Goal: Task Accomplishment & Management: Manage account settings

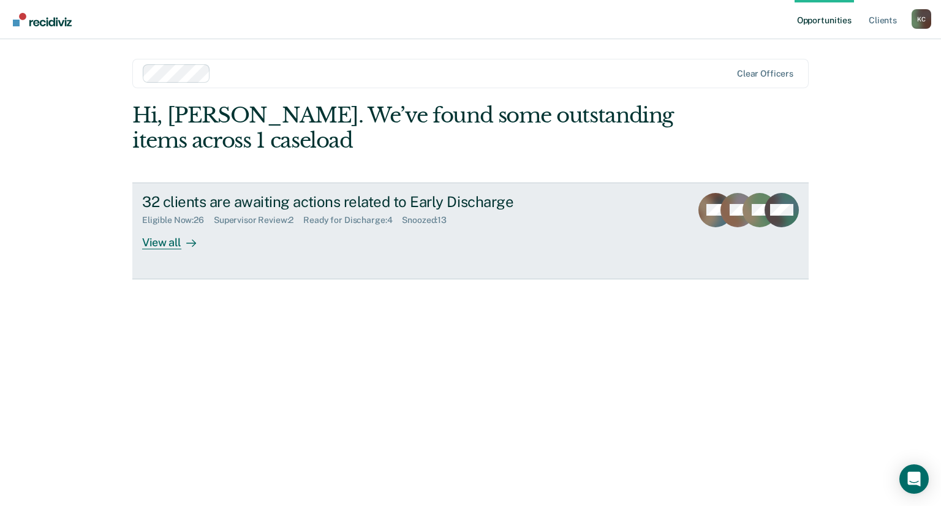
click at [169, 243] on div "View all" at bounding box center [176, 238] width 69 height 24
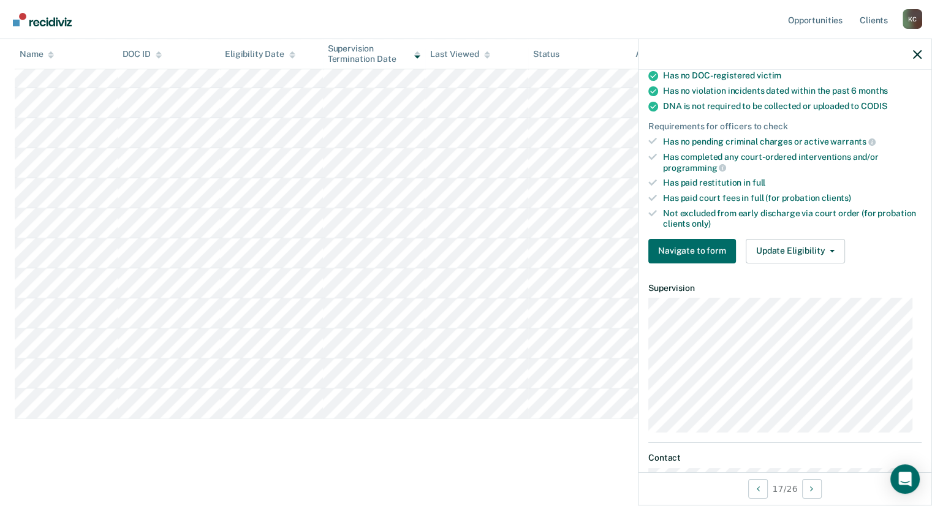
scroll to position [245, 0]
click at [792, 242] on button "Update Eligibility" at bounding box center [795, 250] width 99 height 25
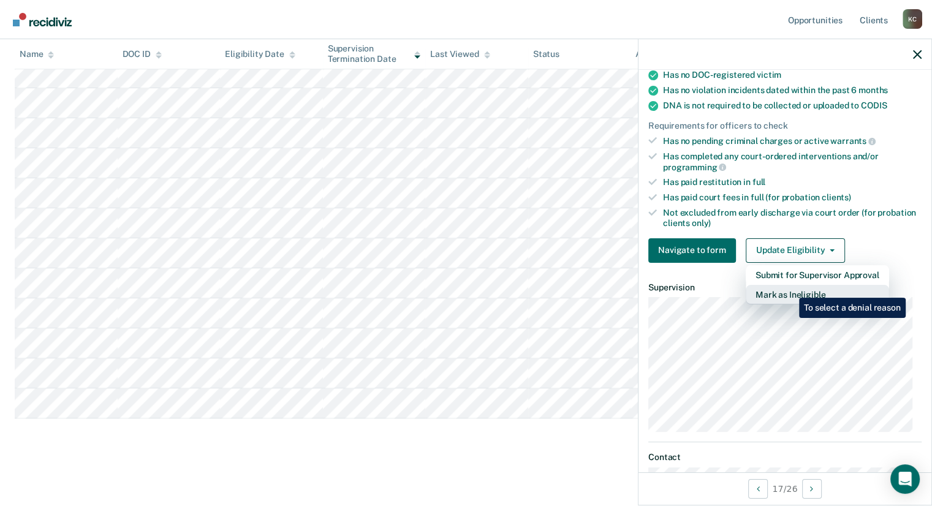
click at [790, 289] on button "Mark as Ineligible" at bounding box center [817, 295] width 143 height 20
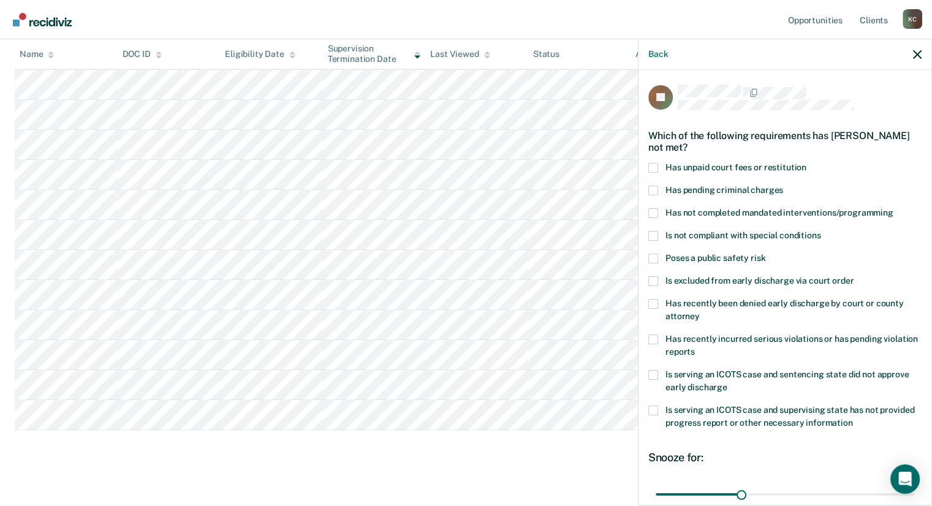
scroll to position [580, 0]
click at [657, 167] on label "Has unpaid court fees or restitution" at bounding box center [784, 169] width 273 height 13
click at [806, 163] on input "Has unpaid court fees or restitution" at bounding box center [806, 163] width 0 height 0
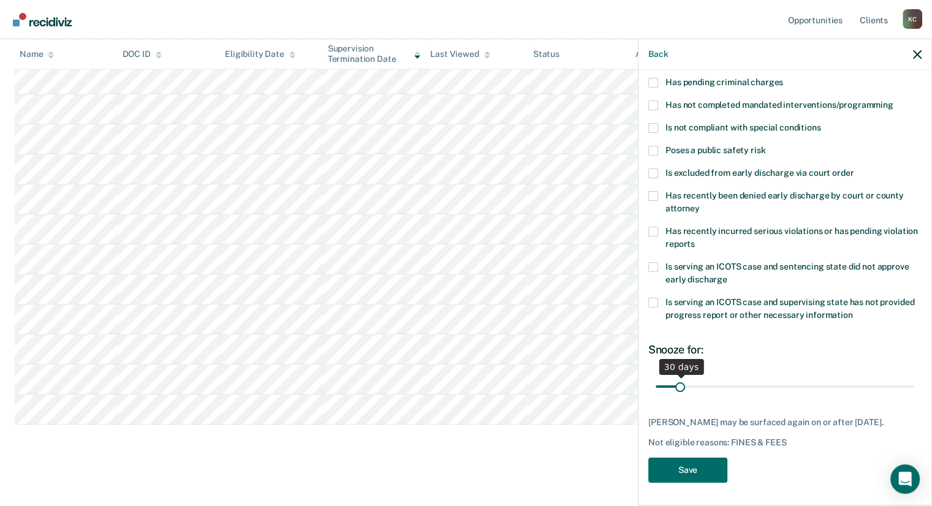
scroll to position [587, 0]
drag, startPoint x: 678, startPoint y: 386, endPoint x: 699, endPoint y: 382, distance: 21.3
type input "61"
click at [699, 382] on input "range" at bounding box center [785, 386] width 259 height 21
click at [699, 479] on button "Save" at bounding box center [687, 470] width 79 height 25
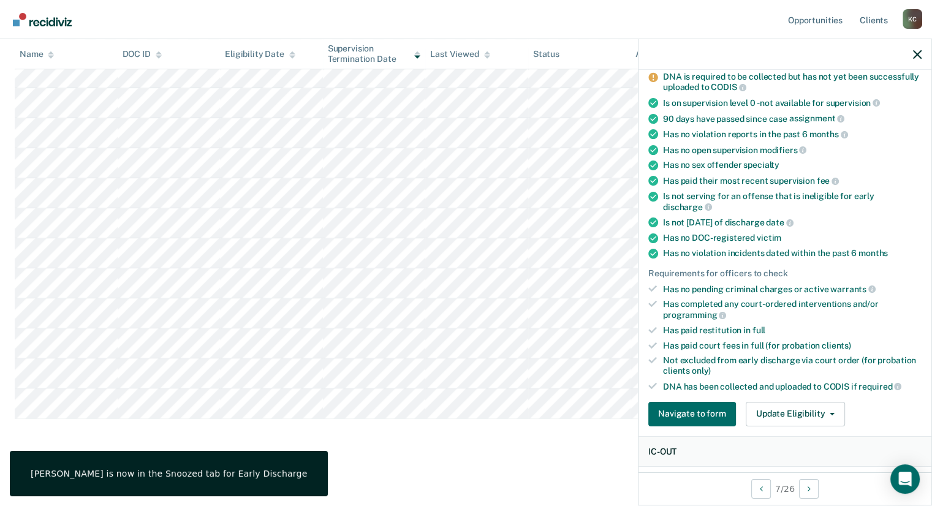
scroll to position [134, 0]
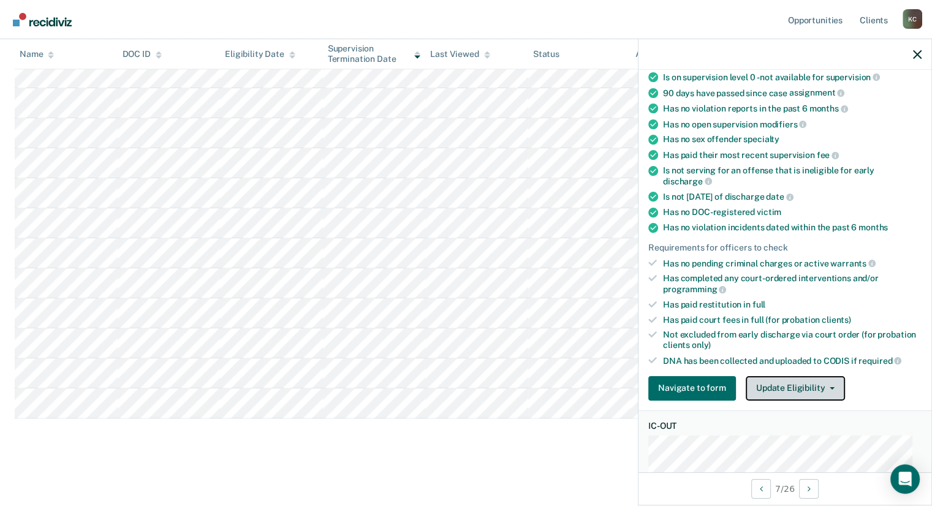
click at [804, 385] on button "Update Eligibility" at bounding box center [795, 388] width 99 height 25
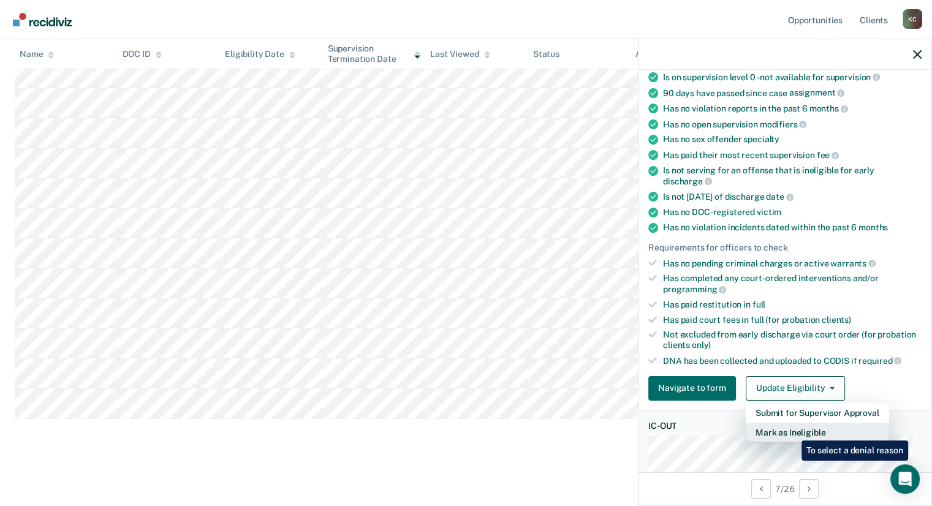
click at [792, 431] on button "Mark as Ineligible" at bounding box center [817, 433] width 143 height 20
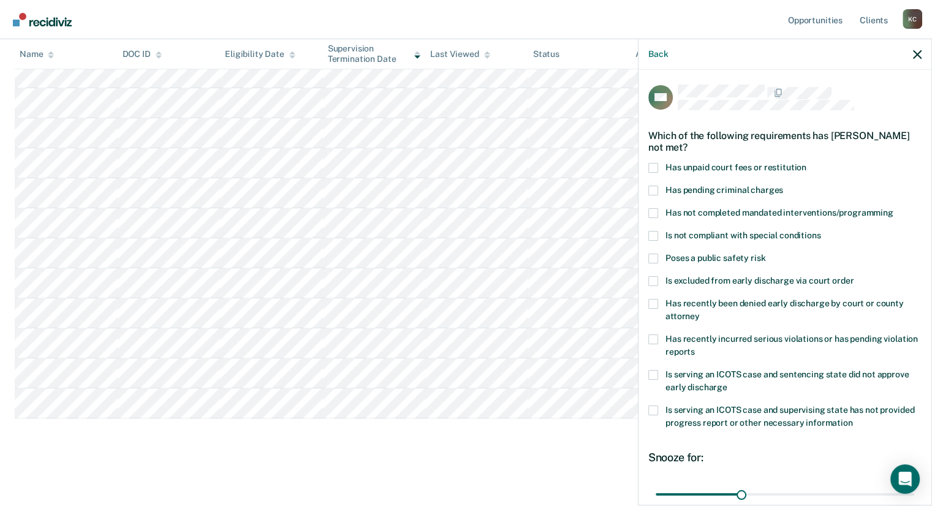
scroll to position [562, 0]
click at [654, 169] on span at bounding box center [653, 168] width 10 height 10
click at [806, 163] on input "Has unpaid court fees or restitution" at bounding box center [806, 163] width 0 height 0
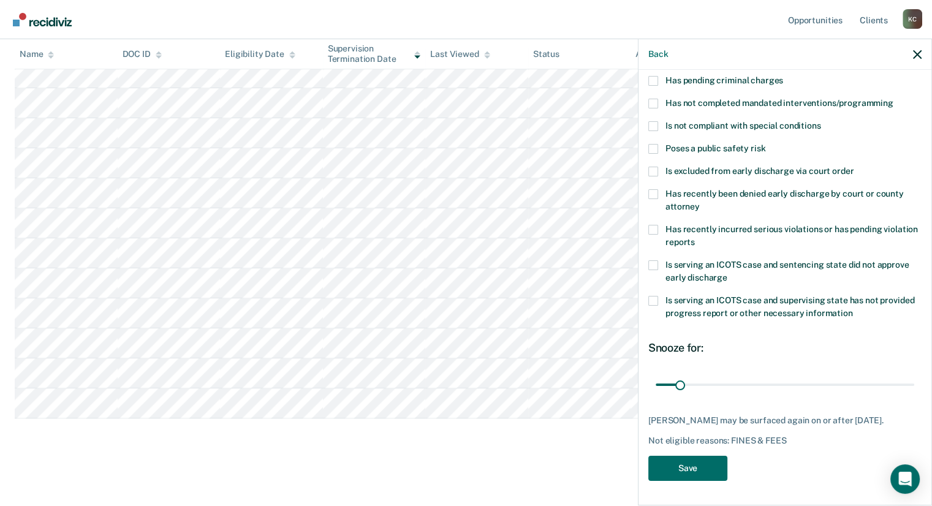
scroll to position [118, 0]
drag, startPoint x: 680, startPoint y: 374, endPoint x: 738, endPoint y: 376, distance: 58.2
type input "120"
click at [738, 376] on input "range" at bounding box center [785, 384] width 259 height 21
click at [689, 471] on button "Save" at bounding box center [687, 468] width 79 height 25
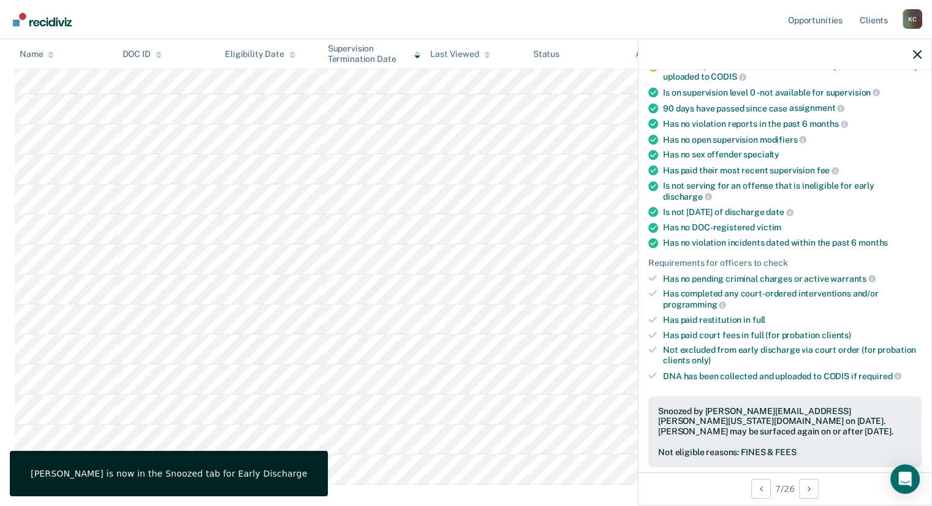
scroll to position [532, 0]
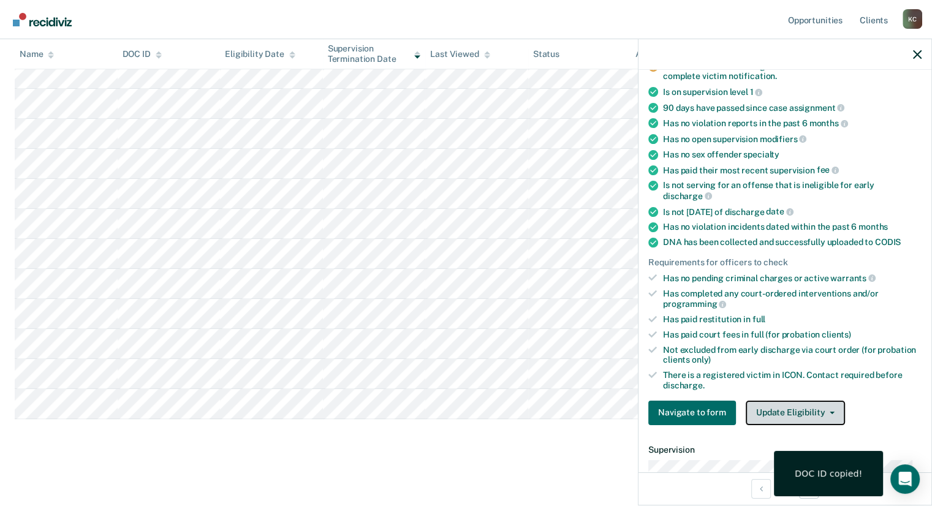
click at [790, 406] on button "Update Eligibility" at bounding box center [795, 413] width 99 height 25
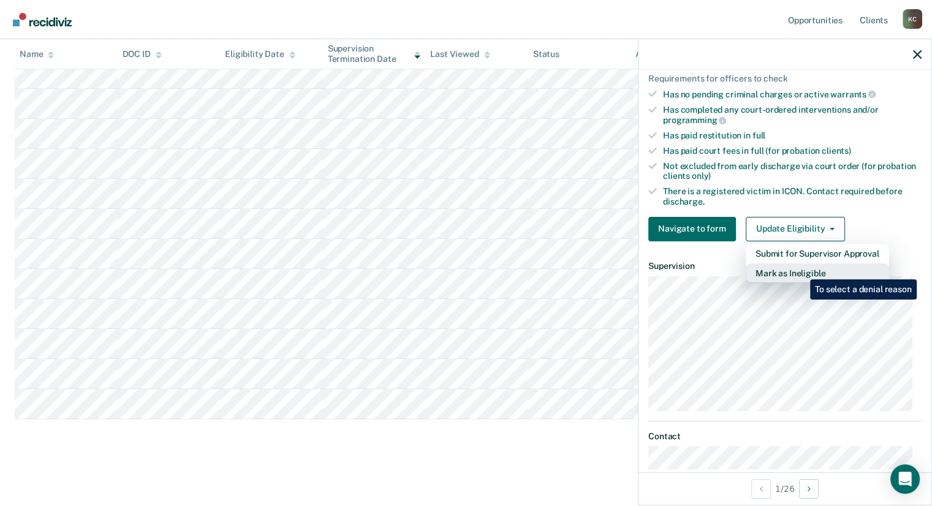
click at [801, 270] on button "Mark as Ineligible" at bounding box center [817, 274] width 143 height 20
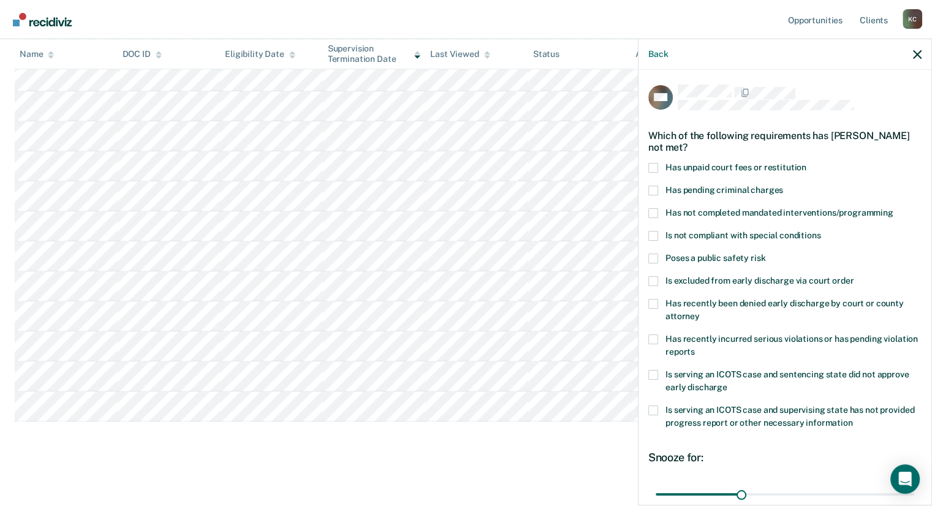
scroll to position [529, 0]
click at [653, 256] on span at bounding box center [653, 259] width 10 height 10
click at [765, 254] on input "Poses a public safety risk" at bounding box center [765, 254] width 0 height 0
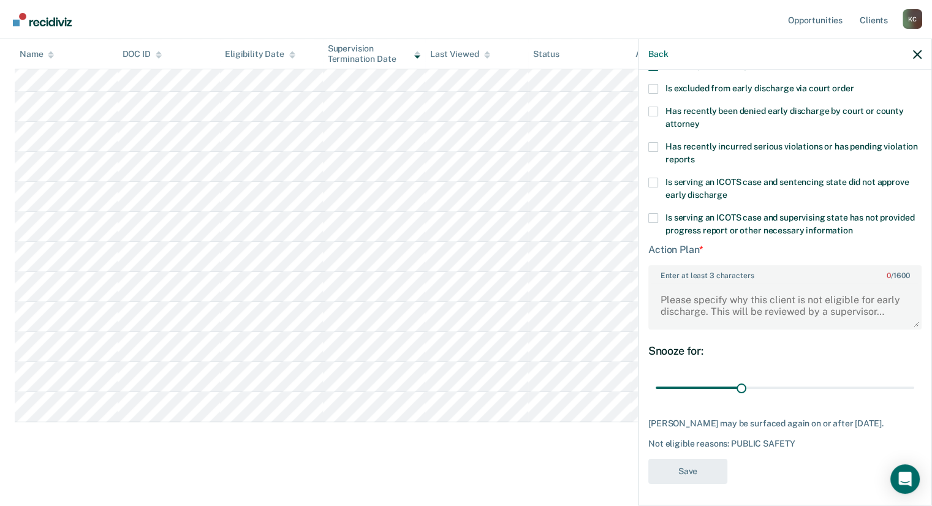
scroll to position [193, 0]
click at [702, 283] on textarea "Enter at least 3 characters 0 / 1600" at bounding box center [785, 305] width 271 height 45
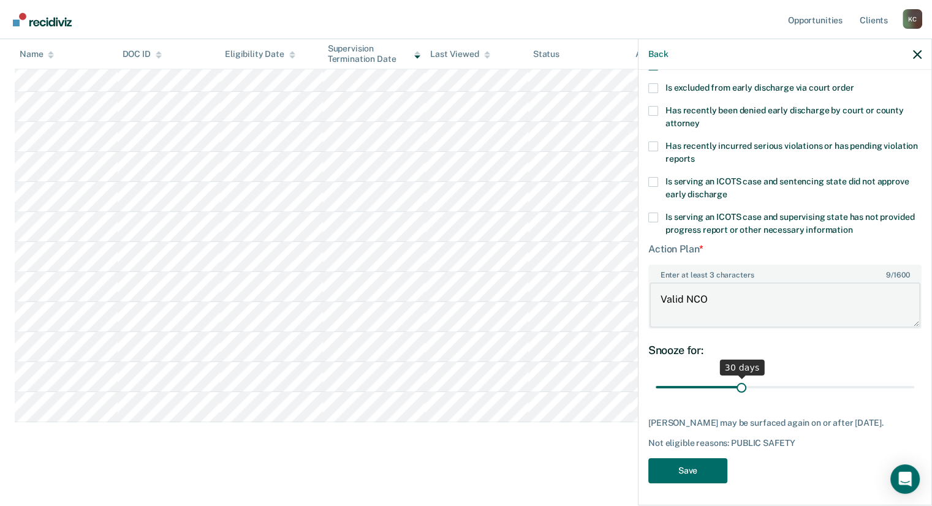
type textarea "Valid NCO"
drag, startPoint x: 737, startPoint y: 385, endPoint x: 898, endPoint y: 384, distance: 161.2
type input "89"
click at [898, 384] on input "range" at bounding box center [785, 387] width 259 height 21
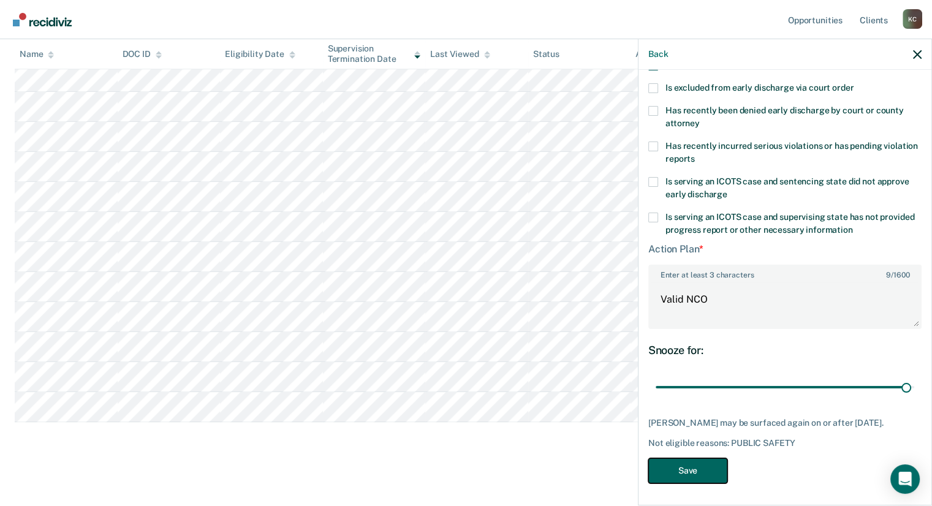
click at [685, 474] on button "Save" at bounding box center [687, 470] width 79 height 25
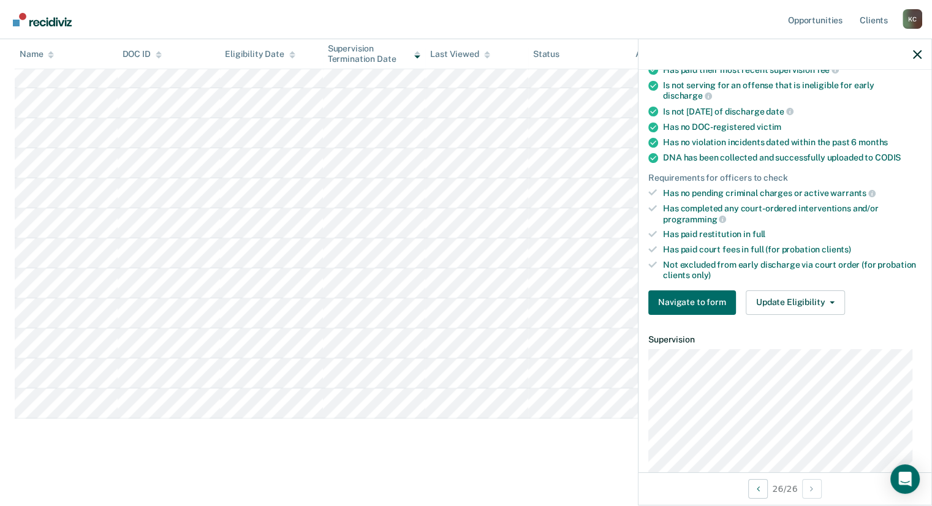
scroll to position [167, 0]
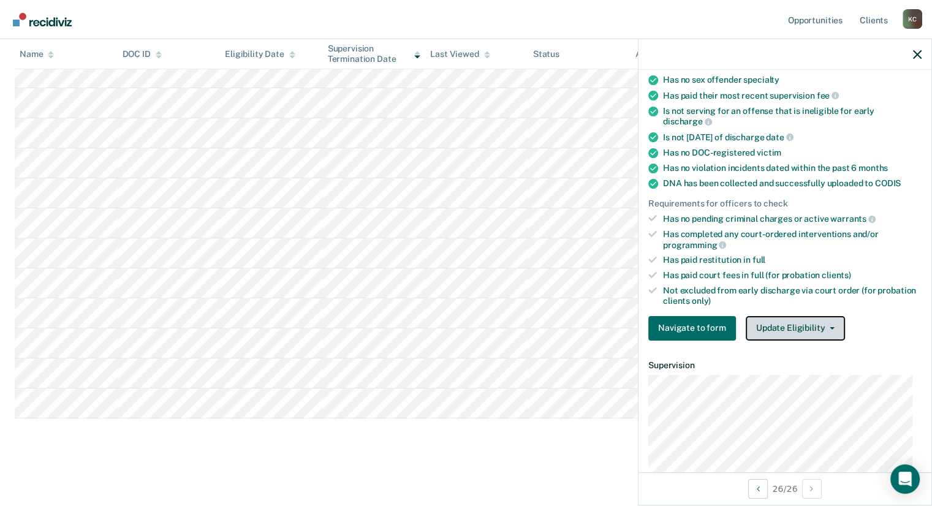
click at [787, 316] on button "Update Eligibility" at bounding box center [795, 328] width 99 height 25
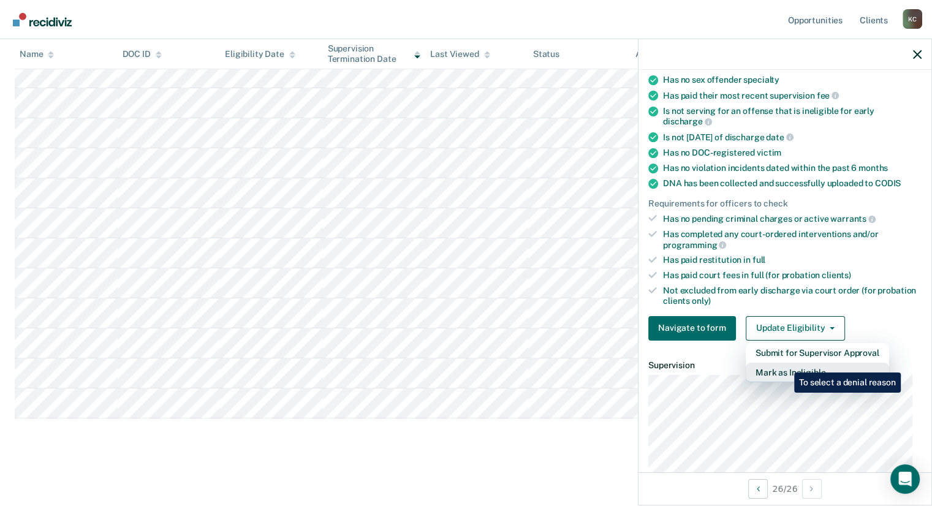
click at [785, 363] on button "Mark as Ineligible" at bounding box center [817, 373] width 143 height 20
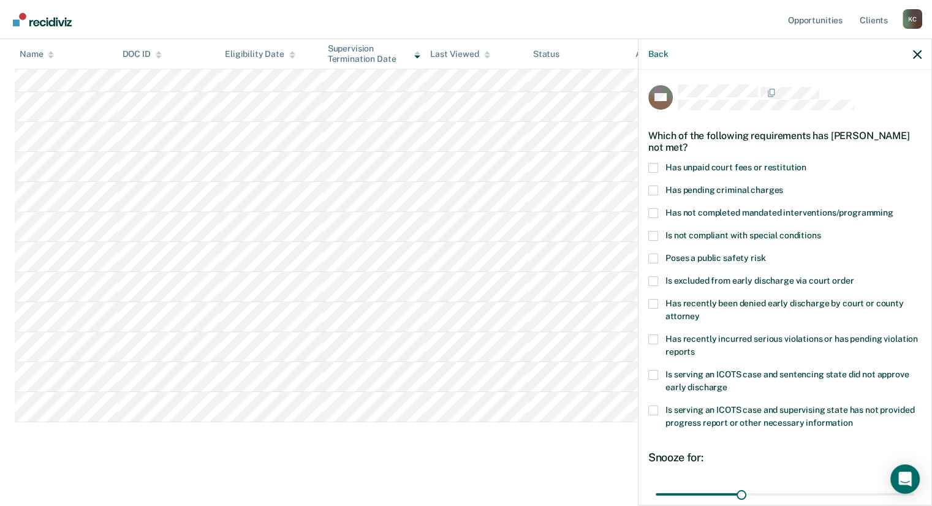
scroll to position [498, 0]
click at [652, 168] on span at bounding box center [653, 168] width 10 height 10
click at [806, 163] on input "Has unpaid court fees or restitution" at bounding box center [806, 163] width 0 height 0
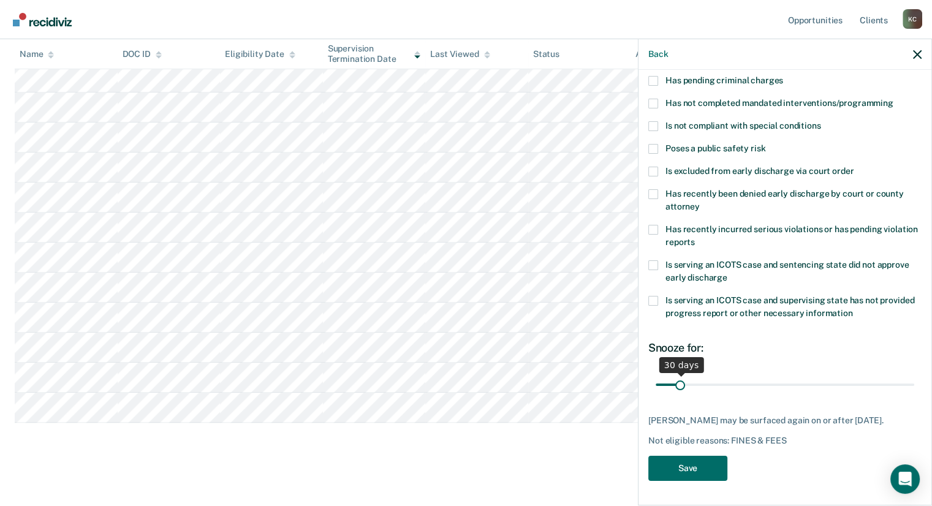
scroll to position [503, 0]
drag, startPoint x: 677, startPoint y: 375, endPoint x: 721, endPoint y: 377, distance: 44.2
type input "93"
click at [721, 377] on input "range" at bounding box center [785, 384] width 259 height 21
click at [683, 465] on button "Save" at bounding box center [687, 468] width 79 height 25
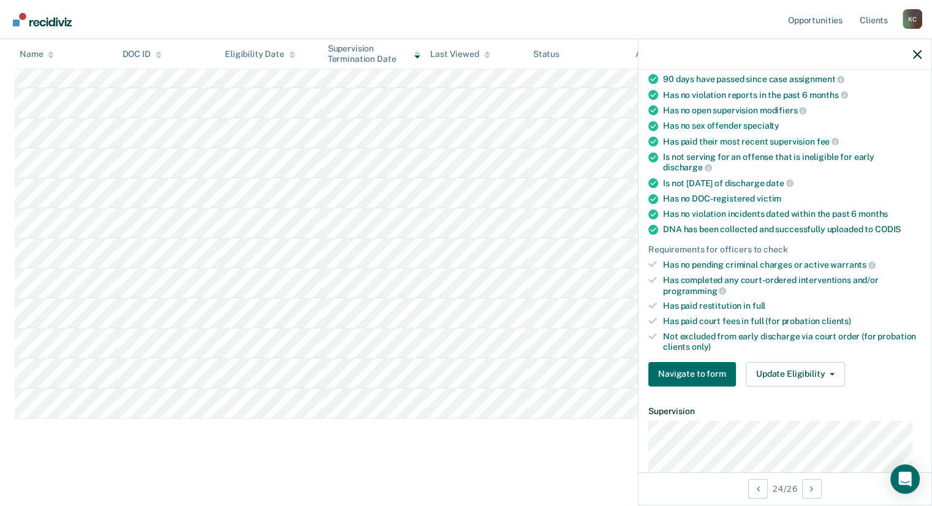
scroll to position [122, 0]
click at [778, 363] on button "Update Eligibility" at bounding box center [795, 374] width 99 height 25
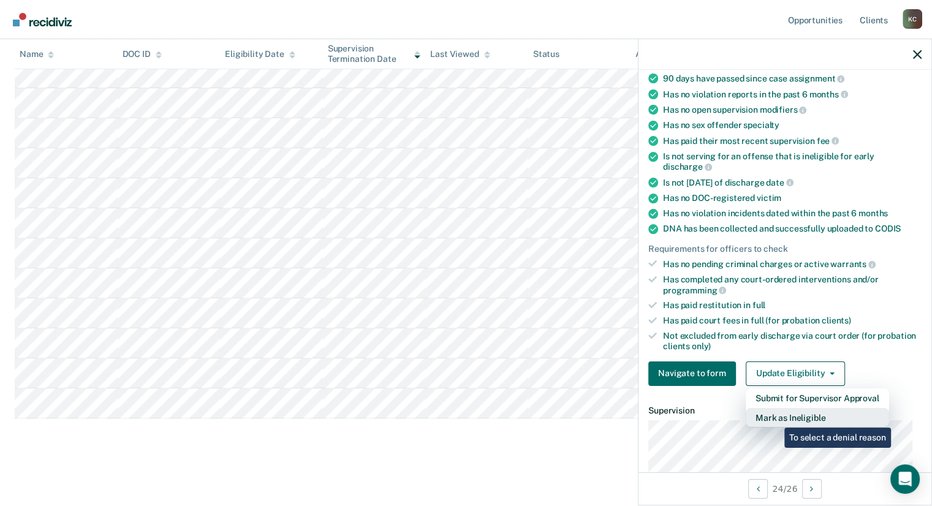
click at [775, 419] on button "Mark as Ineligible" at bounding box center [817, 418] width 143 height 20
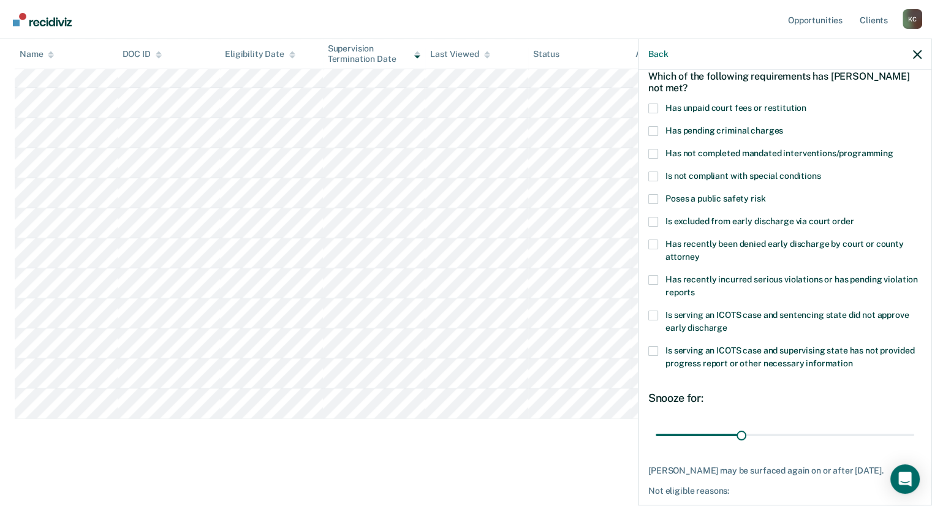
scroll to position [60, 0]
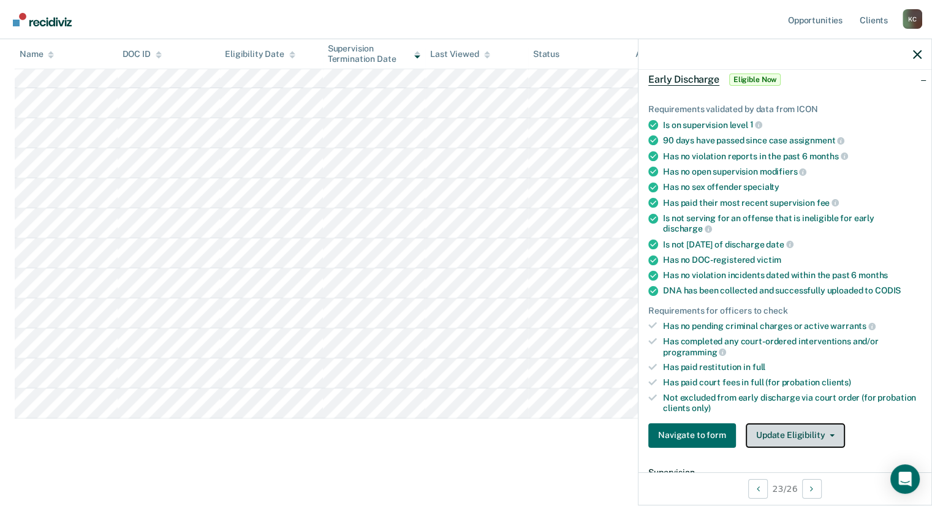
click at [811, 428] on button "Update Eligibility" at bounding box center [795, 435] width 99 height 25
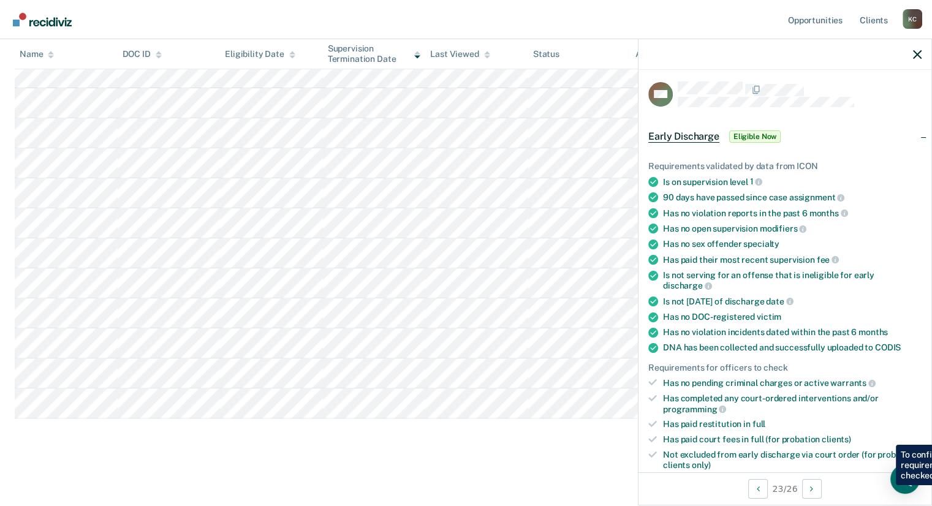
scroll to position [0, 0]
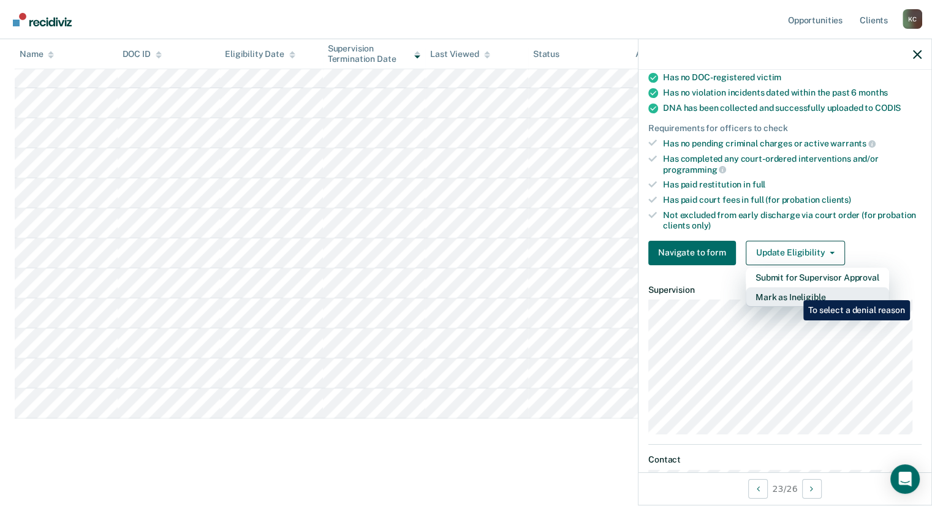
click at [794, 291] on button "Mark as Ineligible" at bounding box center [817, 297] width 143 height 20
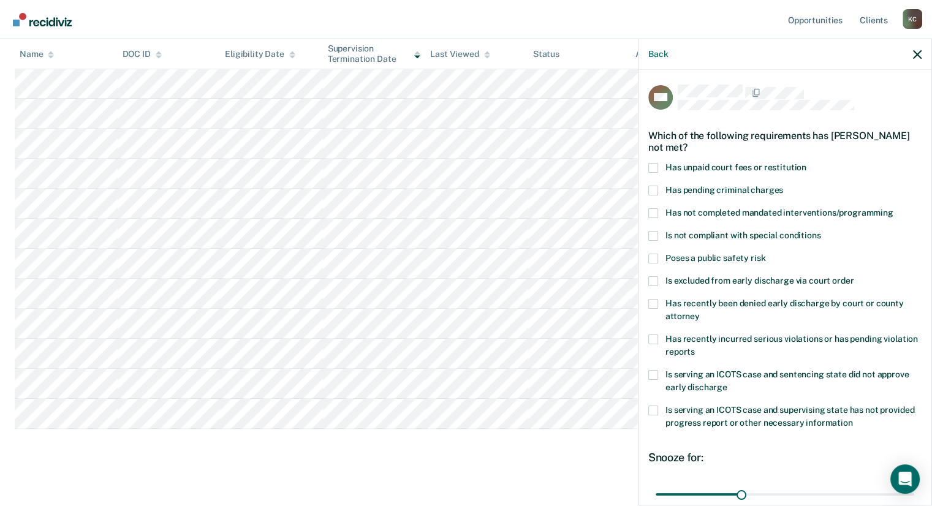
scroll to position [461, 0]
click at [654, 168] on span at bounding box center [653, 168] width 10 height 10
click at [806, 163] on input "Has unpaid court fees or restitution" at bounding box center [806, 163] width 0 height 0
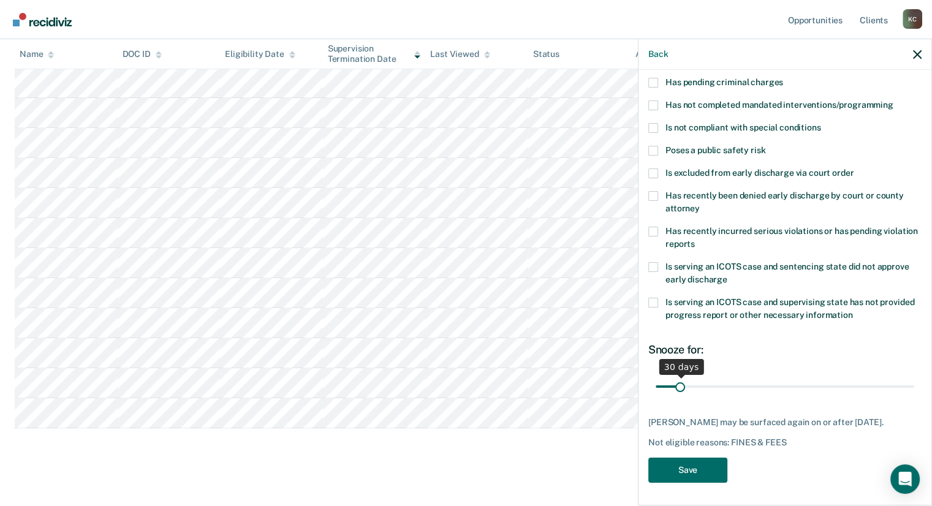
scroll to position [463, 0]
drag, startPoint x: 681, startPoint y: 385, endPoint x: 721, endPoint y: 383, distance: 39.3
type input "93"
click at [721, 383] on input "range" at bounding box center [785, 386] width 259 height 21
click at [692, 474] on button "Save" at bounding box center [687, 470] width 79 height 25
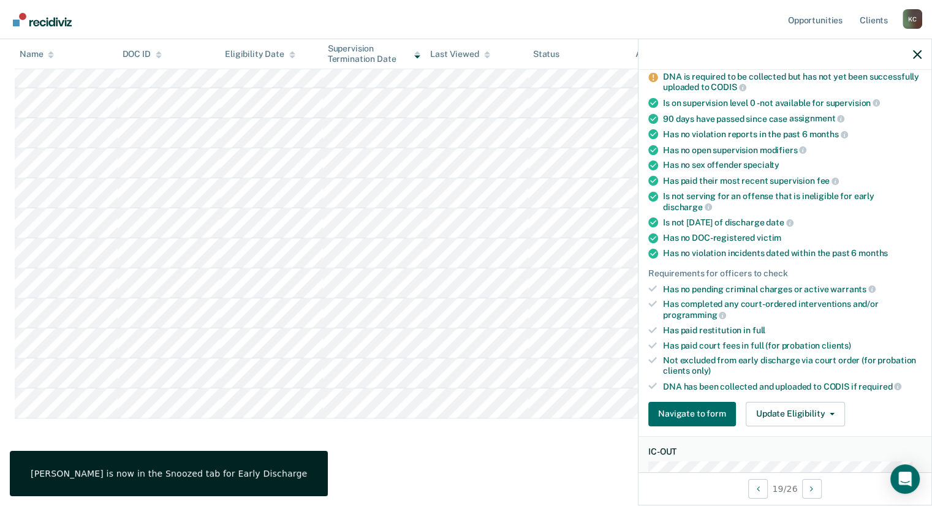
scroll to position [134, 0]
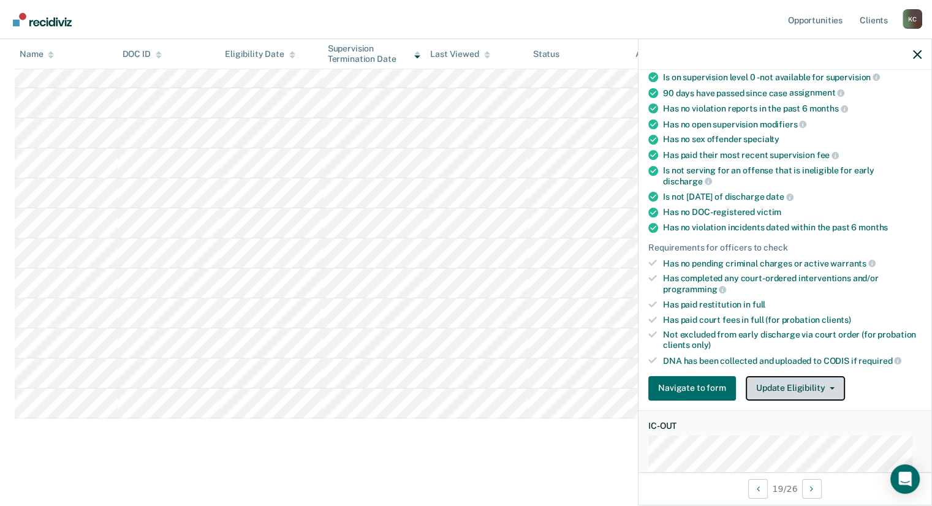
click at [806, 380] on button "Update Eligibility" at bounding box center [795, 388] width 99 height 25
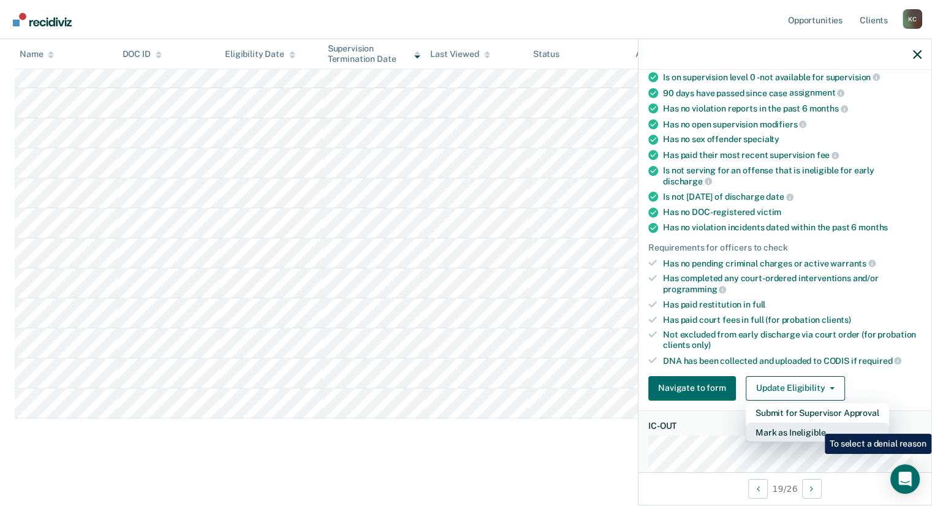
click at [816, 425] on button "Mark as Ineligible" at bounding box center [817, 433] width 143 height 20
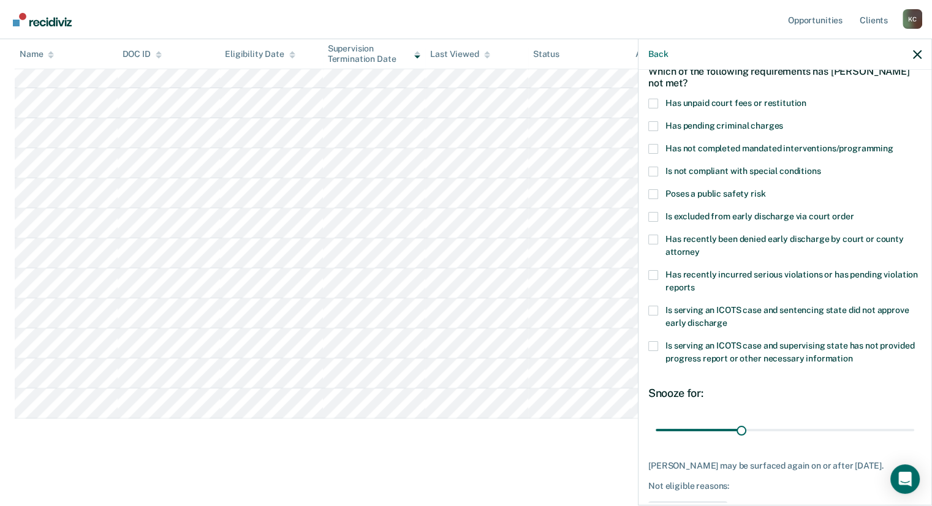
scroll to position [0, 0]
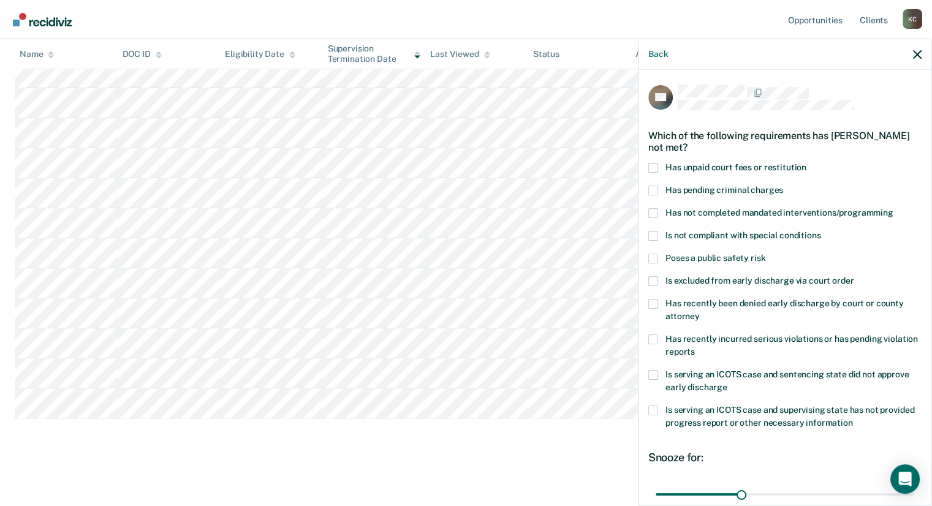
click at [657, 164] on span at bounding box center [653, 168] width 10 height 10
click at [806, 163] on input "Has unpaid court fees or restitution" at bounding box center [806, 163] width 0 height 0
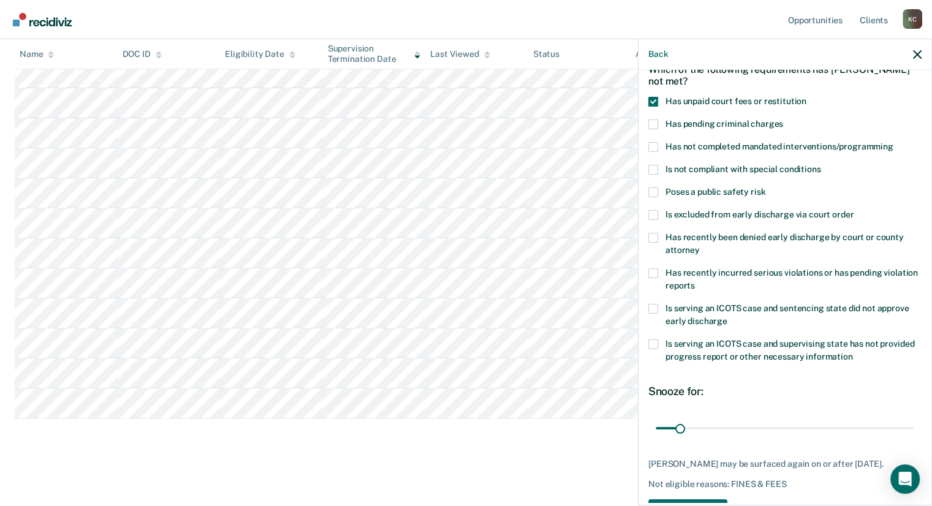
scroll to position [108, 0]
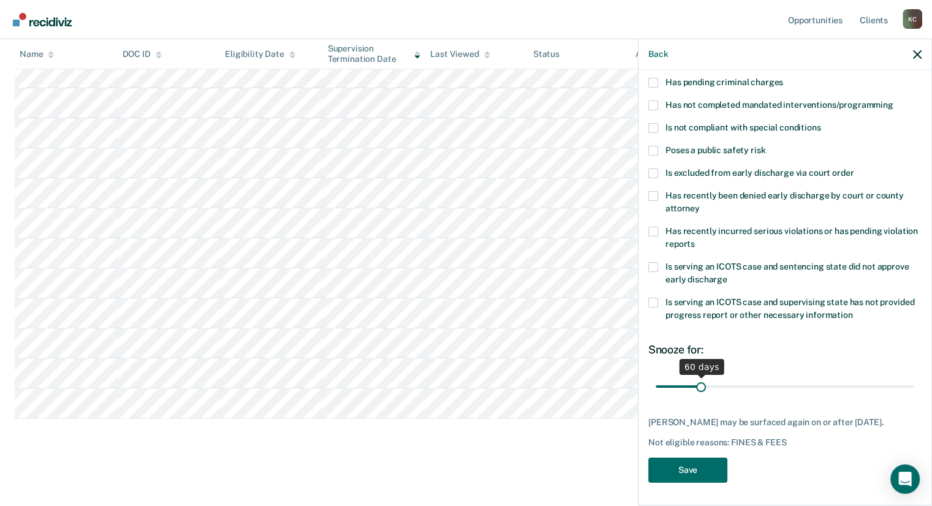
drag, startPoint x: 680, startPoint y: 384, endPoint x: 699, endPoint y: 382, distance: 19.0
type input "60"
click at [699, 382] on input "range" at bounding box center [785, 386] width 259 height 21
click at [688, 479] on button "Save" at bounding box center [687, 470] width 79 height 25
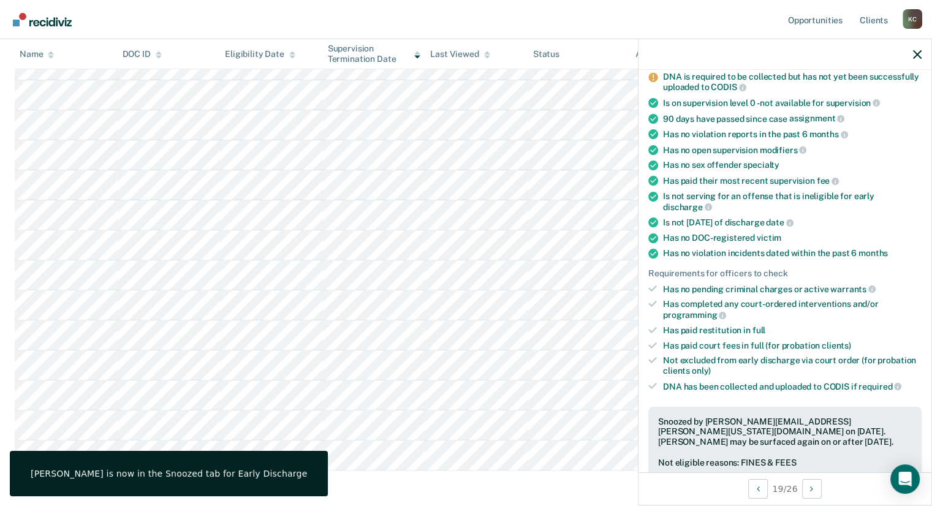
scroll to position [412, 0]
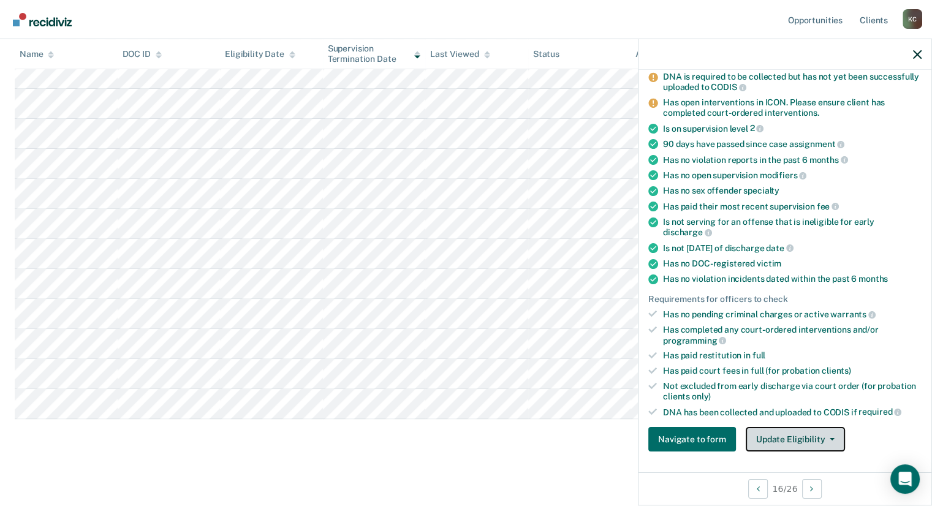
click at [806, 436] on button "Update Eligibility" at bounding box center [795, 439] width 99 height 25
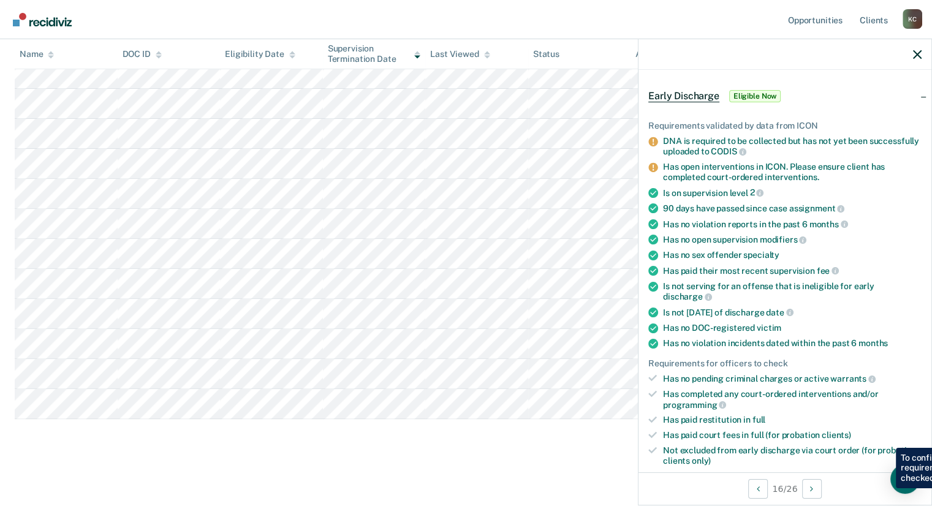
scroll to position [0, 0]
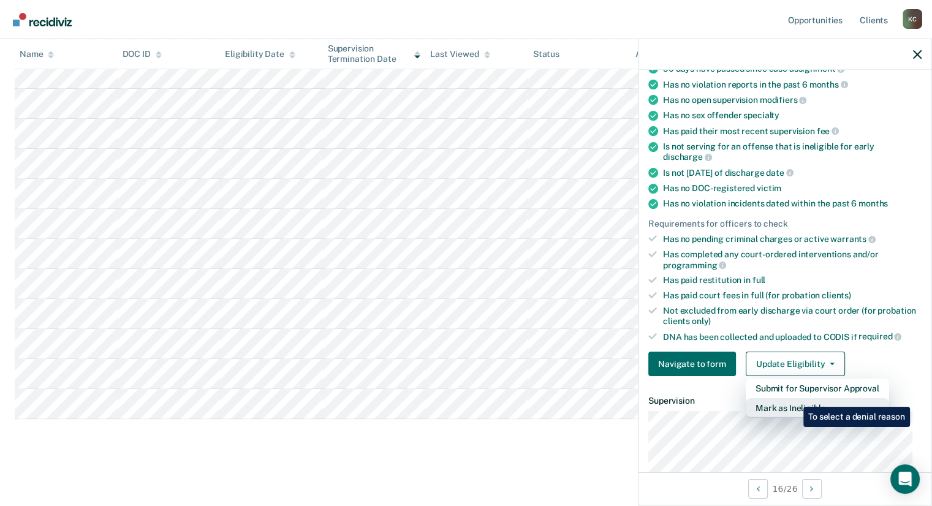
click at [794, 398] on button "Mark as Ineligible" at bounding box center [817, 408] width 143 height 20
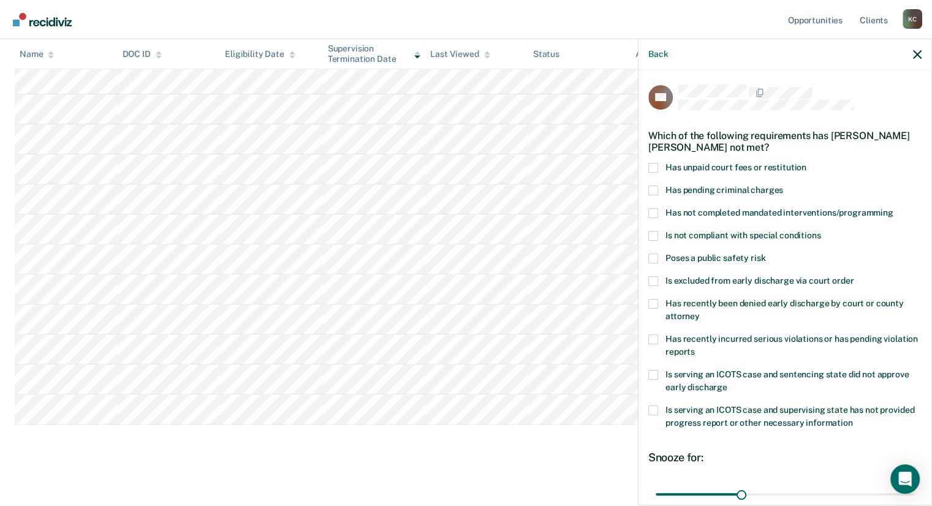
click at [650, 165] on span at bounding box center [653, 168] width 10 height 10
click at [806, 163] on input "Has unpaid court fees or restitution" at bounding box center [806, 163] width 0 height 0
click at [652, 213] on span at bounding box center [653, 213] width 10 height 10
click at [893, 208] on input "Has not completed mandated interventions/programming" at bounding box center [893, 208] width 0 height 0
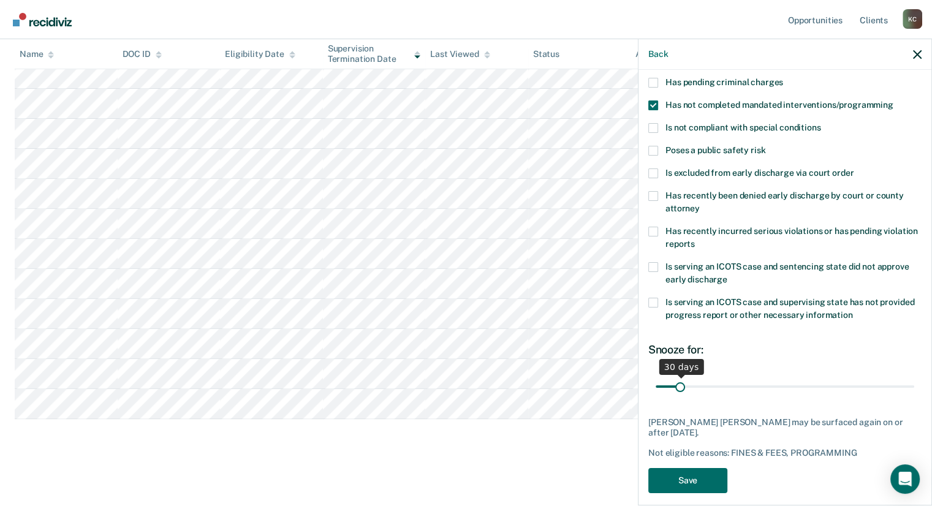
scroll to position [412, 0]
drag, startPoint x: 680, startPoint y: 385, endPoint x: 699, endPoint y: 385, distance: 19.6
type input "61"
click at [699, 385] on input "range" at bounding box center [785, 386] width 259 height 21
click at [703, 477] on button "Save" at bounding box center [687, 480] width 79 height 25
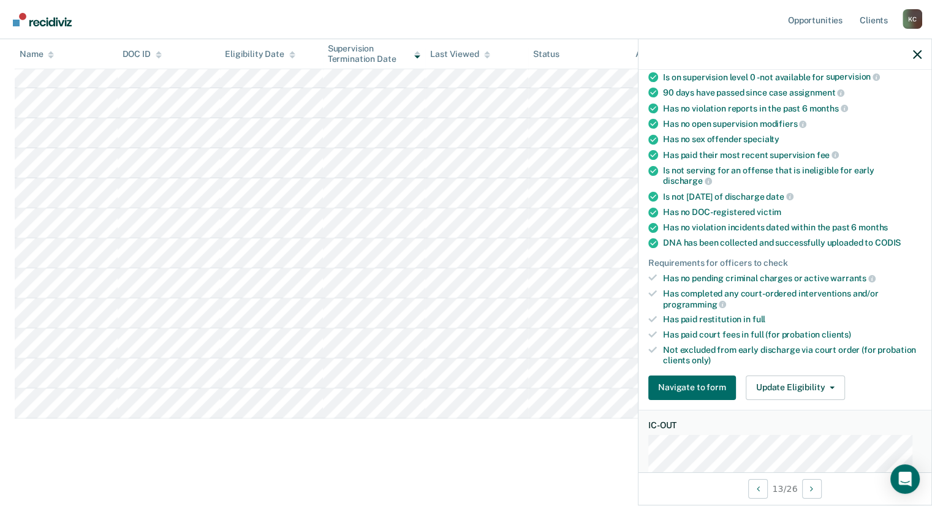
scroll to position [57, 0]
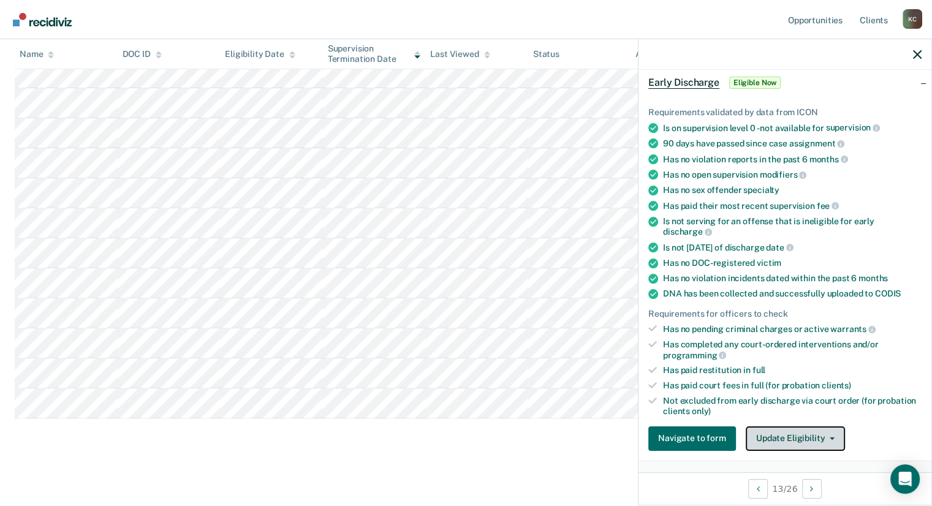
click at [805, 434] on button "Update Eligibility" at bounding box center [795, 439] width 99 height 25
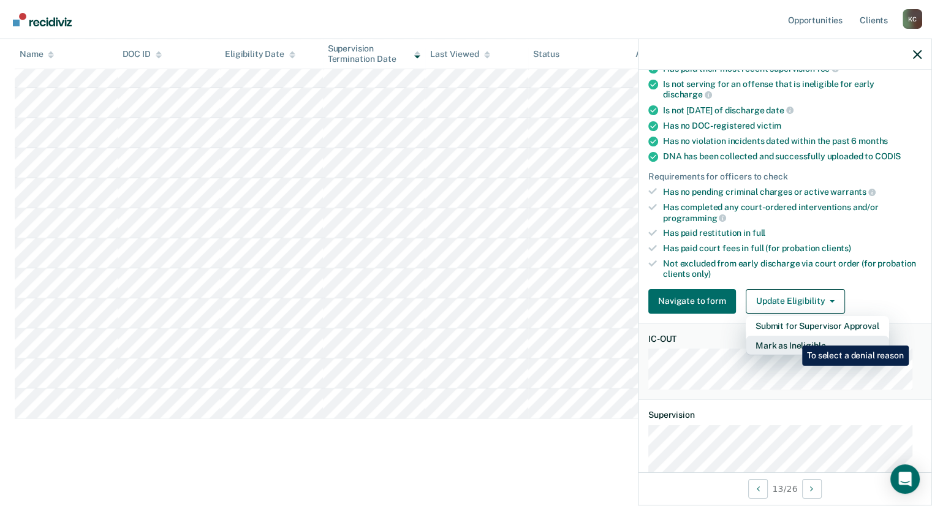
click at [793, 336] on button "Mark as Ineligible" at bounding box center [817, 346] width 143 height 20
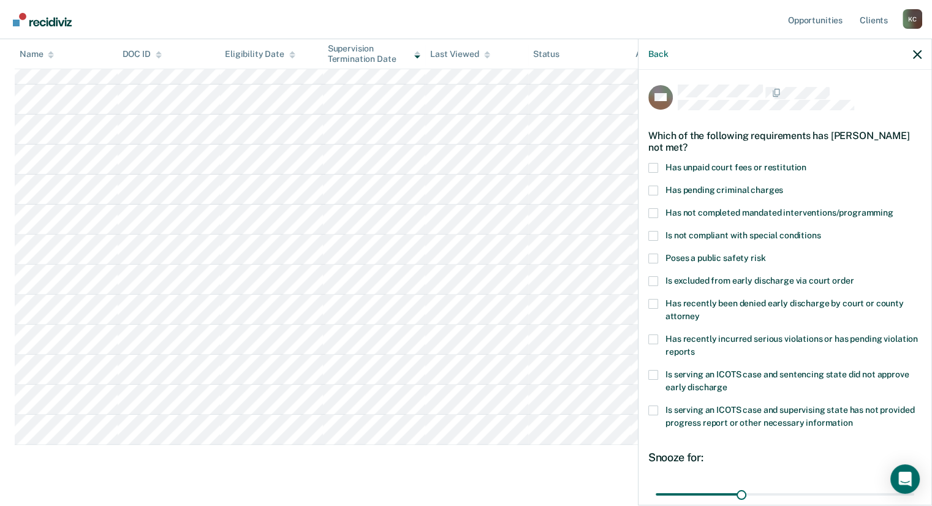
scroll to position [355, 0]
click at [654, 165] on span at bounding box center [653, 168] width 10 height 10
click at [806, 163] on input "Has unpaid court fees or restitution" at bounding box center [806, 163] width 0 height 0
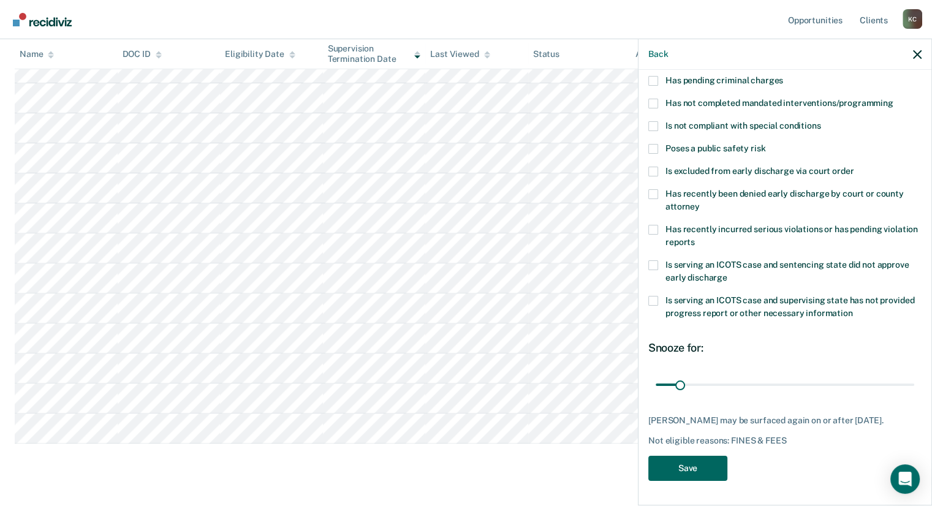
scroll to position [358, 0]
click at [695, 468] on button "Save" at bounding box center [687, 468] width 79 height 25
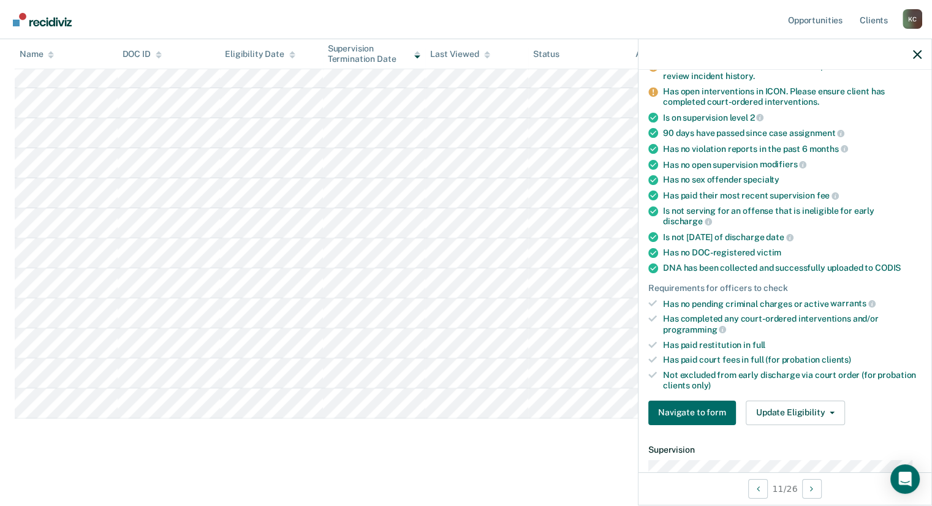
scroll to position [169, 0]
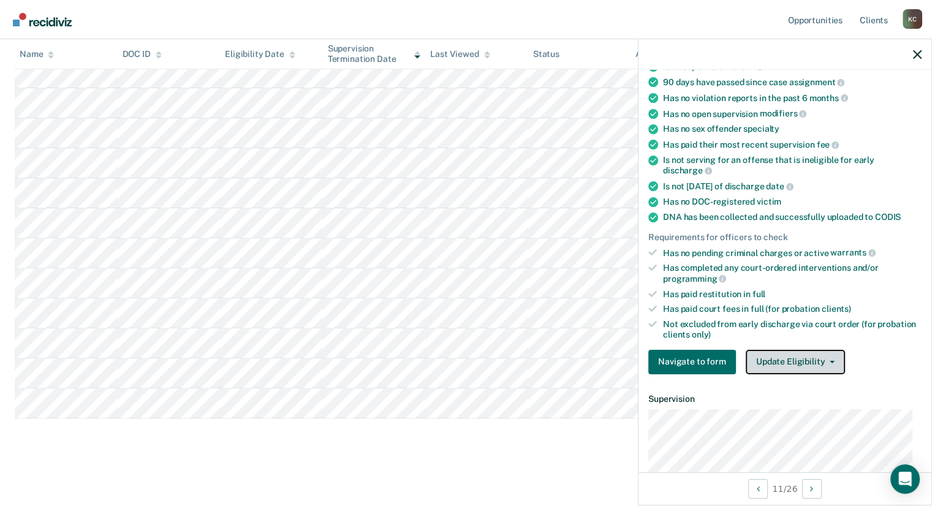
click at [783, 354] on button "Update Eligibility" at bounding box center [795, 362] width 99 height 25
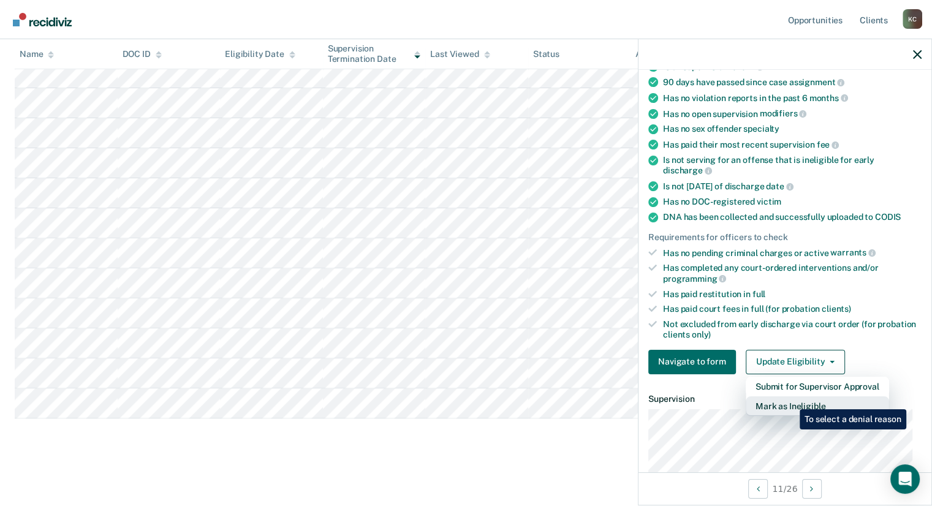
click at [791, 400] on button "Mark as Ineligible" at bounding box center [817, 406] width 143 height 20
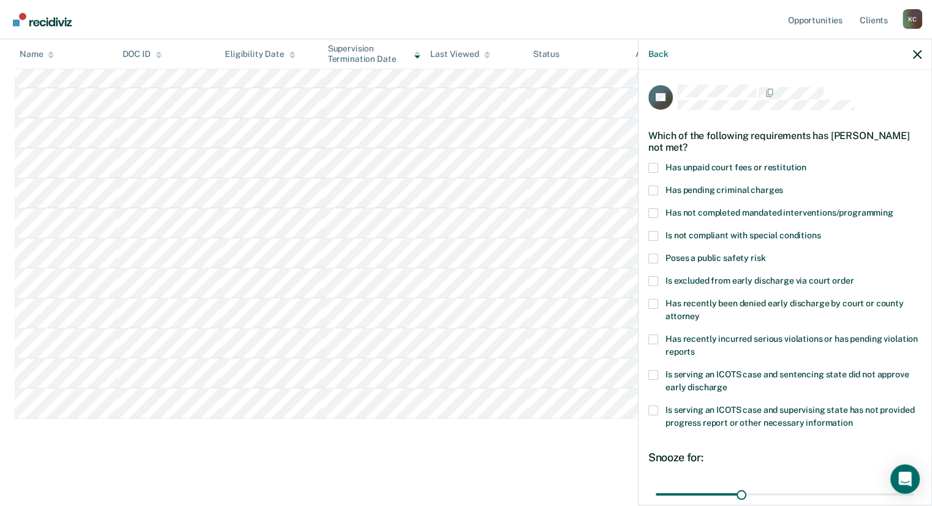
scroll to position [352, 0]
click at [652, 211] on span at bounding box center [653, 213] width 10 height 10
click at [893, 208] on input "Has not completed mandated interventions/programming" at bounding box center [893, 208] width 0 height 0
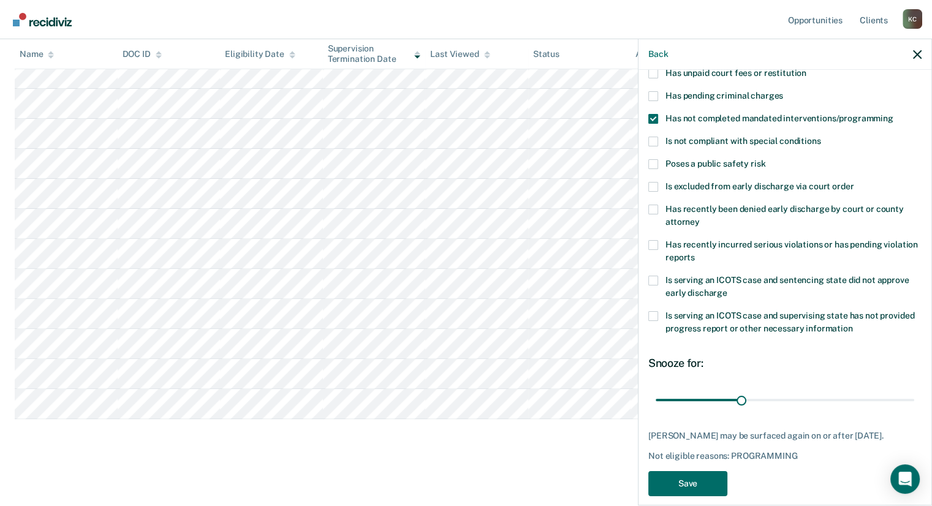
scroll to position [118, 0]
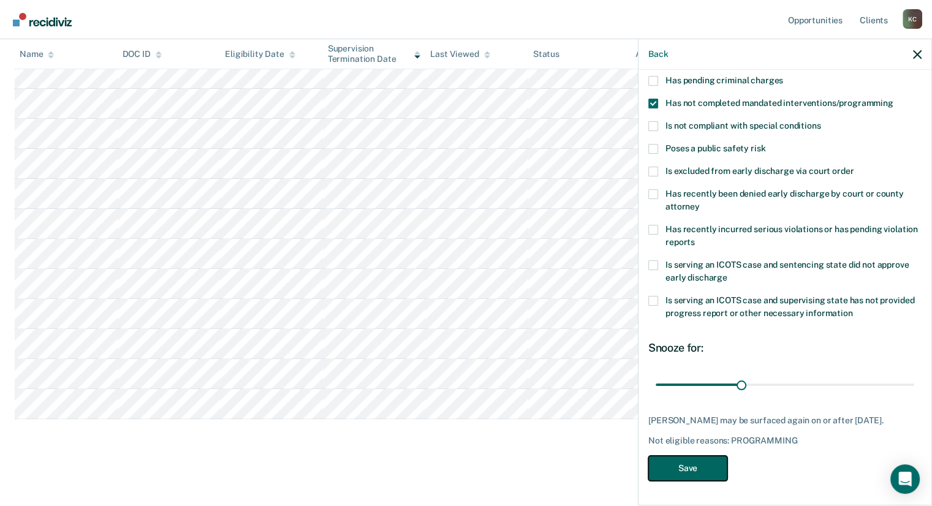
click at [677, 466] on button "Save" at bounding box center [687, 468] width 79 height 25
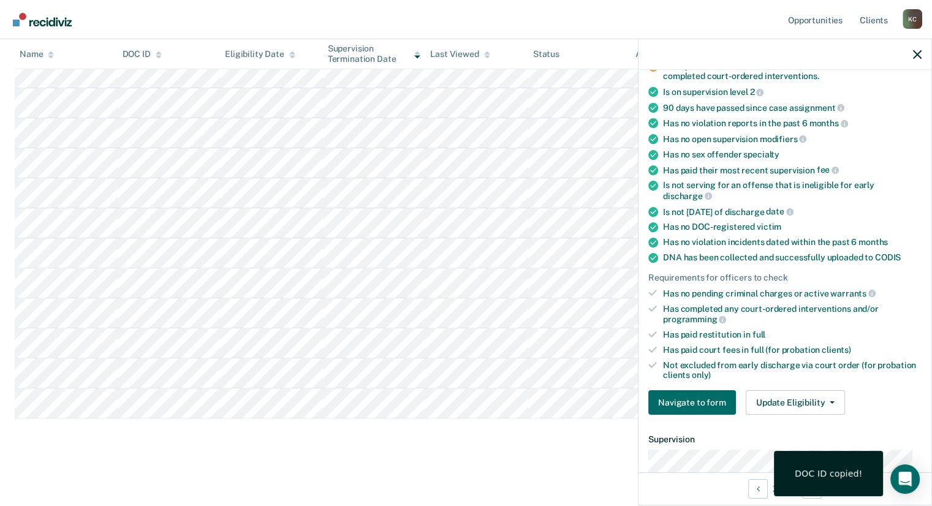
scroll to position [93, 0]
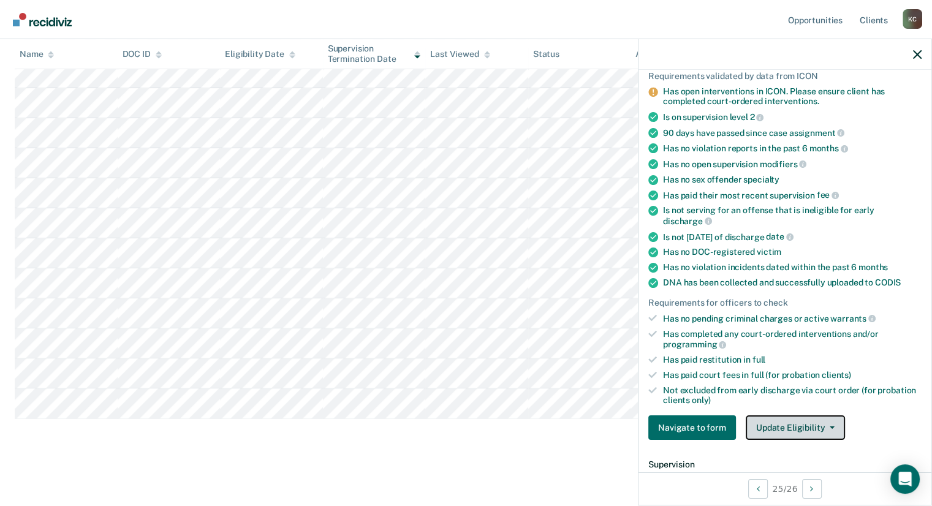
click at [814, 430] on button "Update Eligibility" at bounding box center [795, 427] width 99 height 25
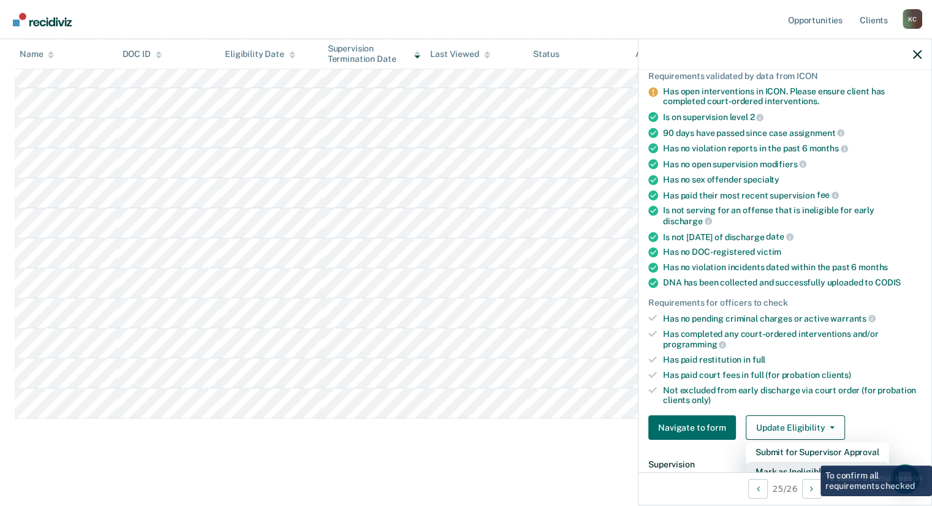
scroll to position [97, 0]
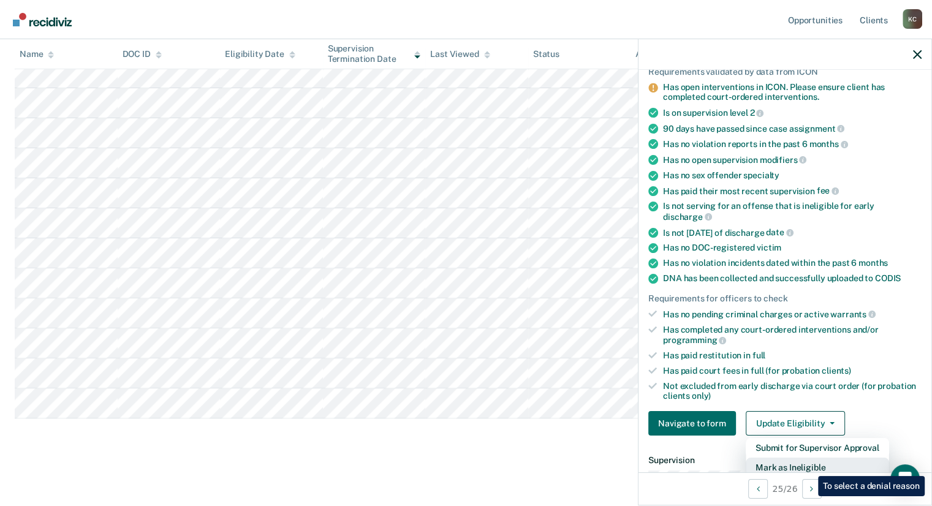
click at [809, 467] on button "Mark as Ineligible" at bounding box center [817, 468] width 143 height 20
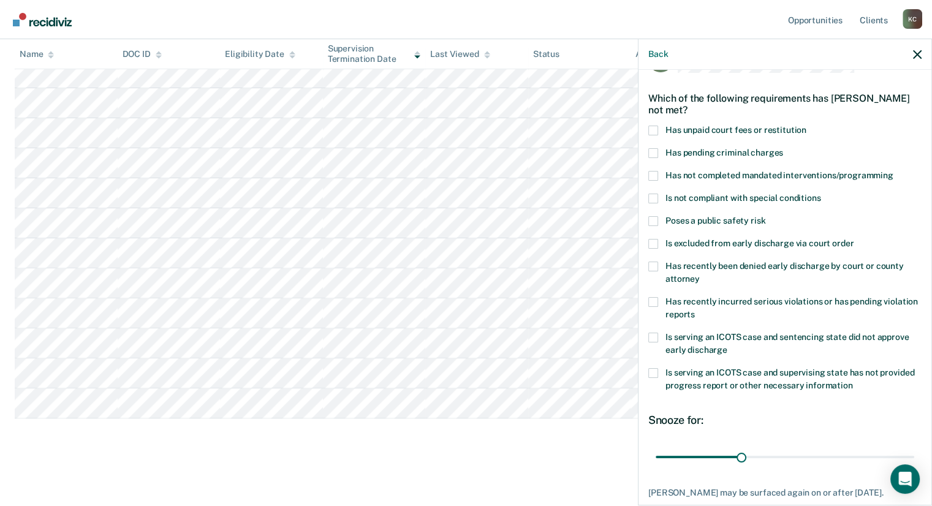
scroll to position [37, 0]
click at [653, 131] on span at bounding box center [653, 131] width 10 height 10
click at [806, 126] on input "Has unpaid court fees or restitution" at bounding box center [806, 126] width 0 height 0
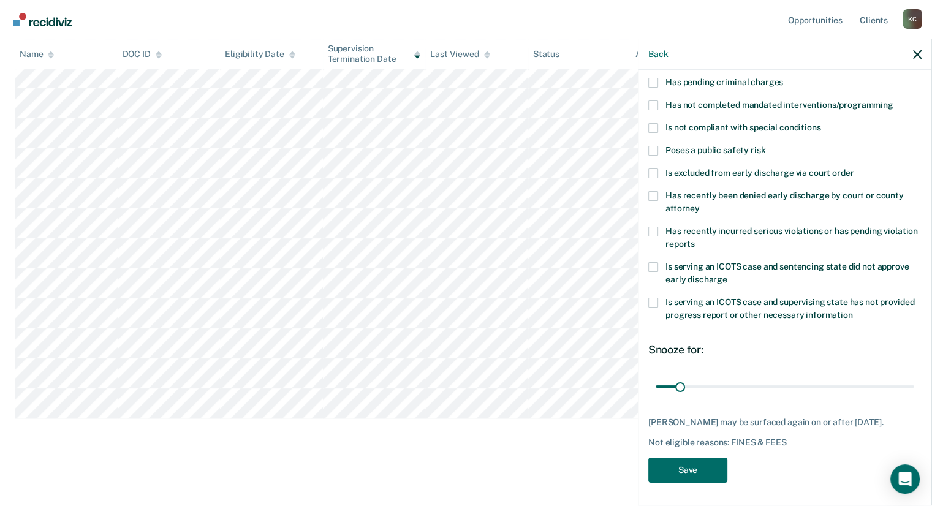
scroll to position [108, 0]
drag, startPoint x: 679, startPoint y: 384, endPoint x: 700, endPoint y: 384, distance: 20.8
type input "61"
click at [700, 384] on input "range" at bounding box center [785, 386] width 259 height 21
click at [684, 480] on button "Save" at bounding box center [687, 470] width 79 height 25
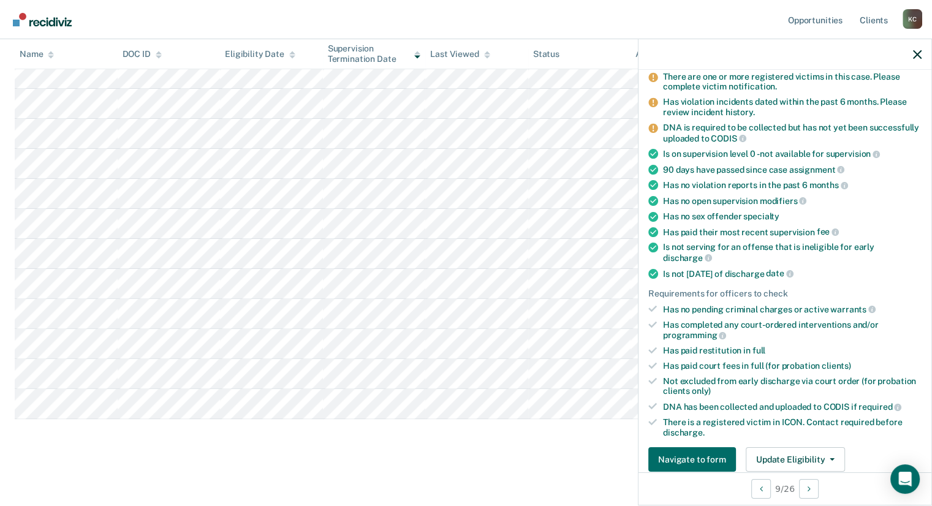
scroll to position [159, 0]
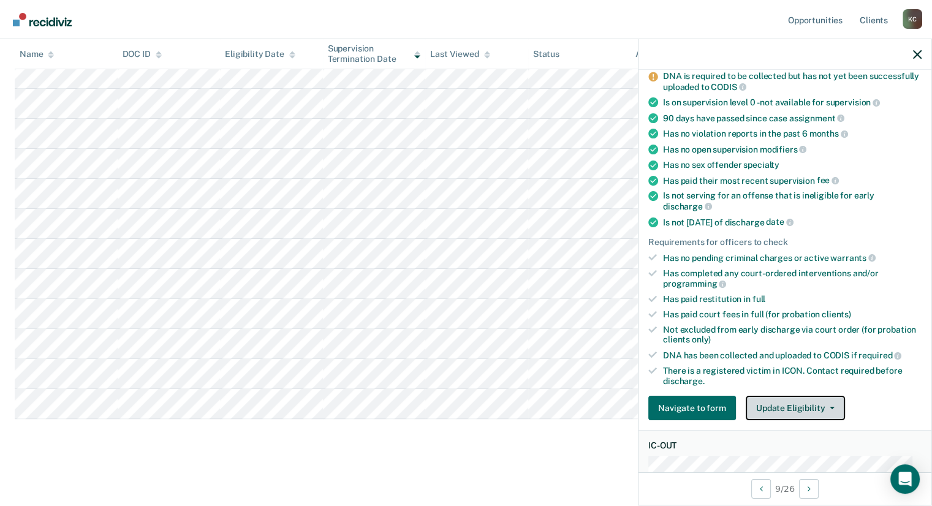
click at [777, 400] on button "Update Eligibility" at bounding box center [795, 408] width 99 height 25
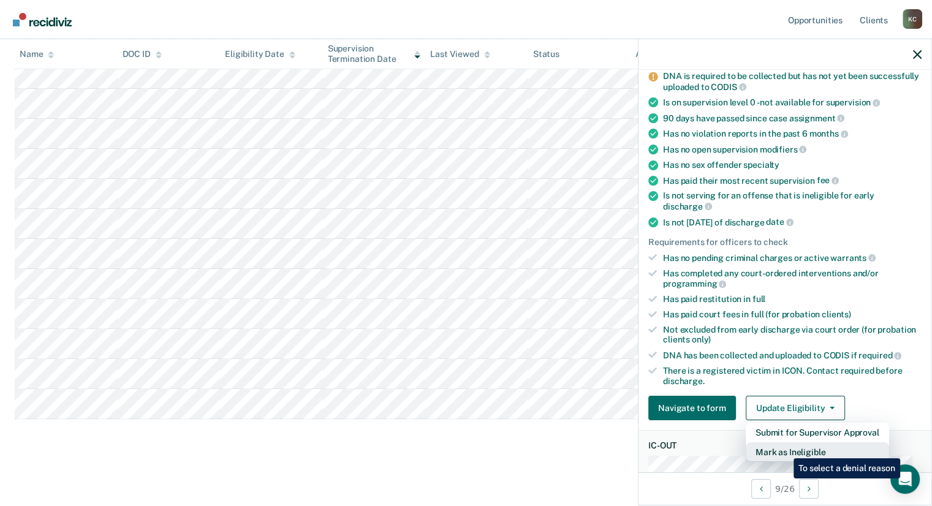
click at [784, 449] on button "Mark as Ineligible" at bounding box center [817, 452] width 143 height 20
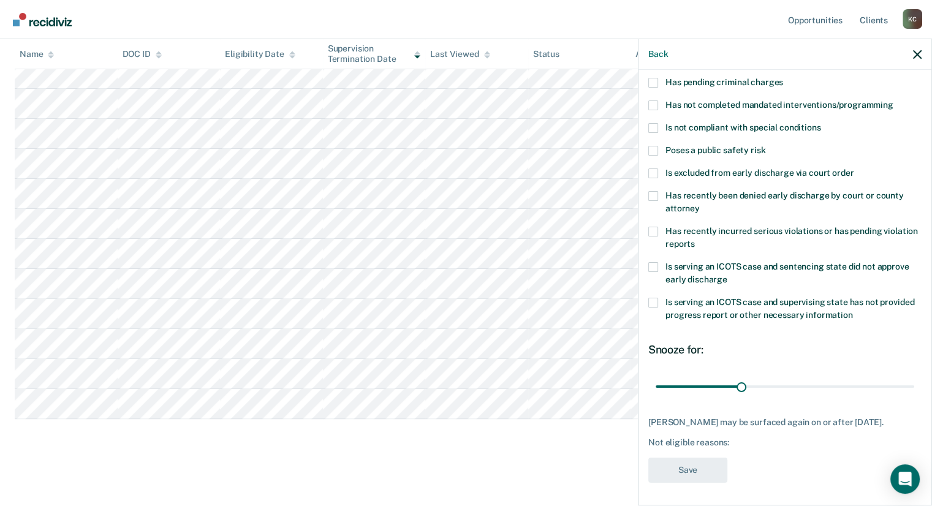
click at [654, 148] on span at bounding box center [653, 151] width 10 height 10
click at [765, 146] on input "Poses a public safety risk" at bounding box center [765, 146] width 0 height 0
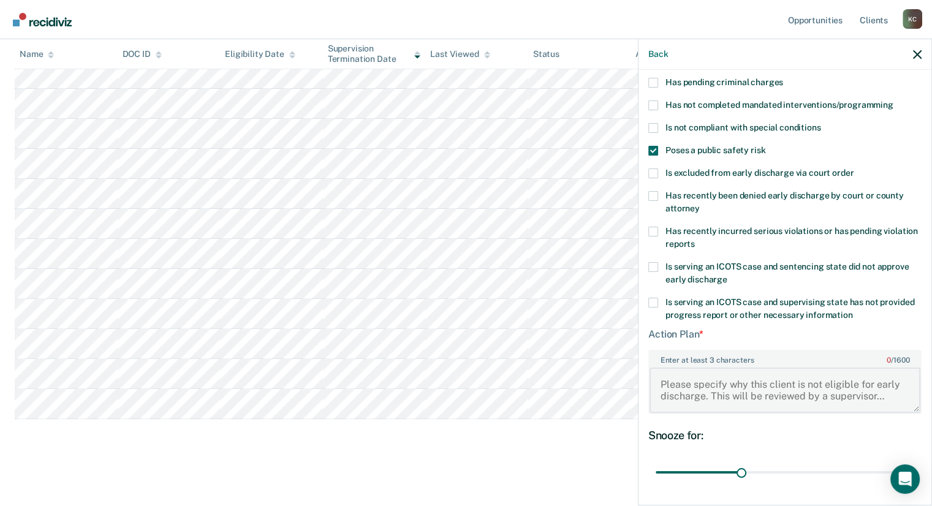
click at [688, 371] on textarea "Enter at least 3 characters 0 / 1600" at bounding box center [785, 390] width 271 height 45
type textarea "Active NCO"
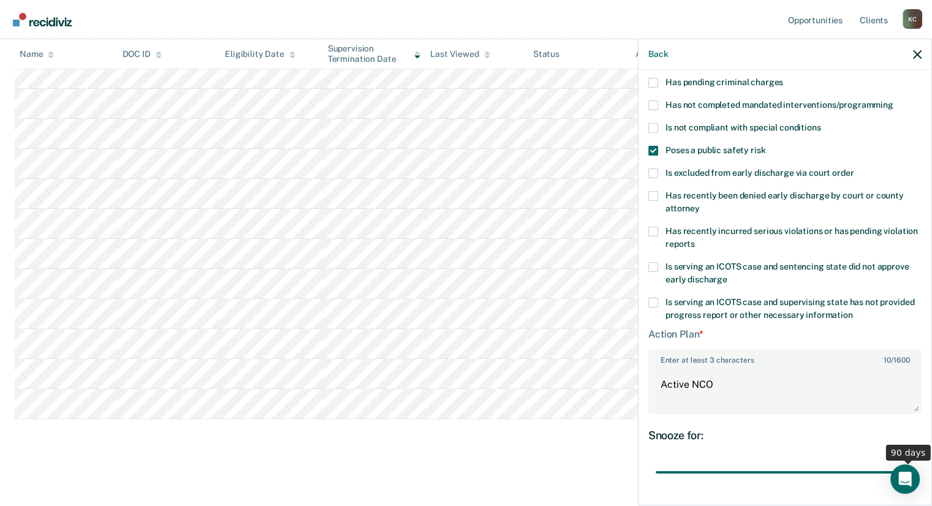
drag, startPoint x: 736, startPoint y: 468, endPoint x: 910, endPoint y: 457, distance: 174.4
type input "90"
click at [910, 462] on input "range" at bounding box center [785, 472] width 259 height 21
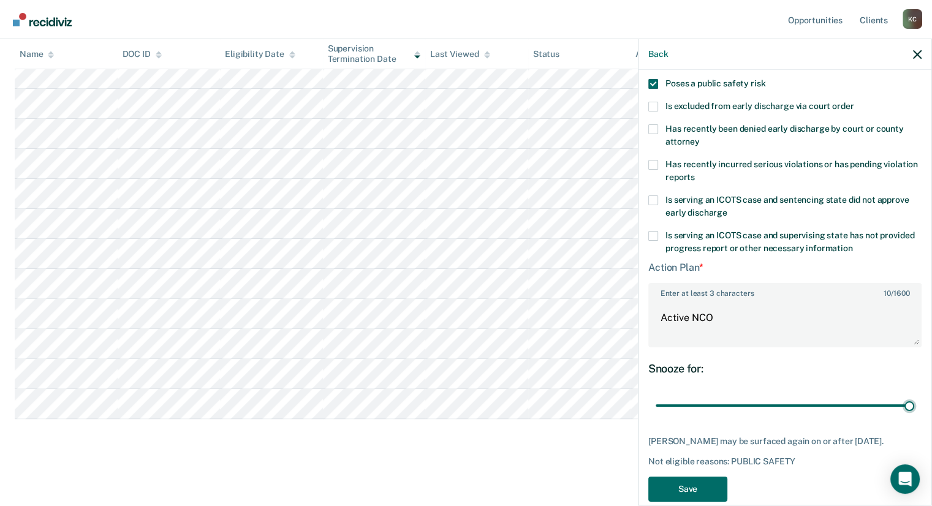
scroll to position [193, 0]
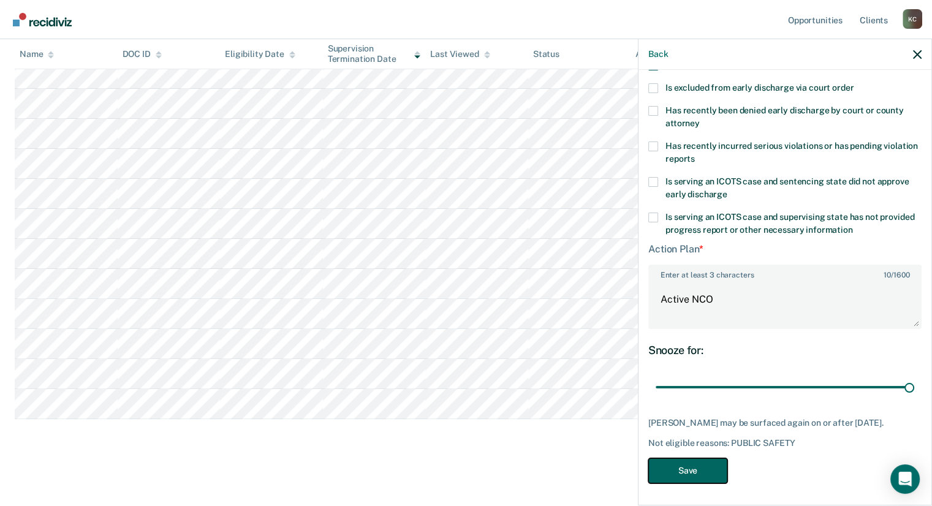
click at [690, 465] on button "Save" at bounding box center [687, 470] width 79 height 25
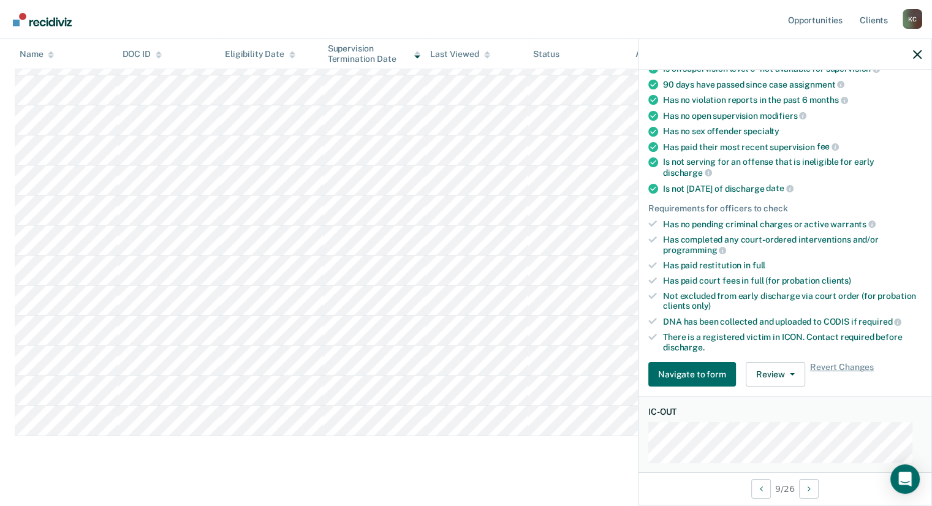
scroll to position [116, 0]
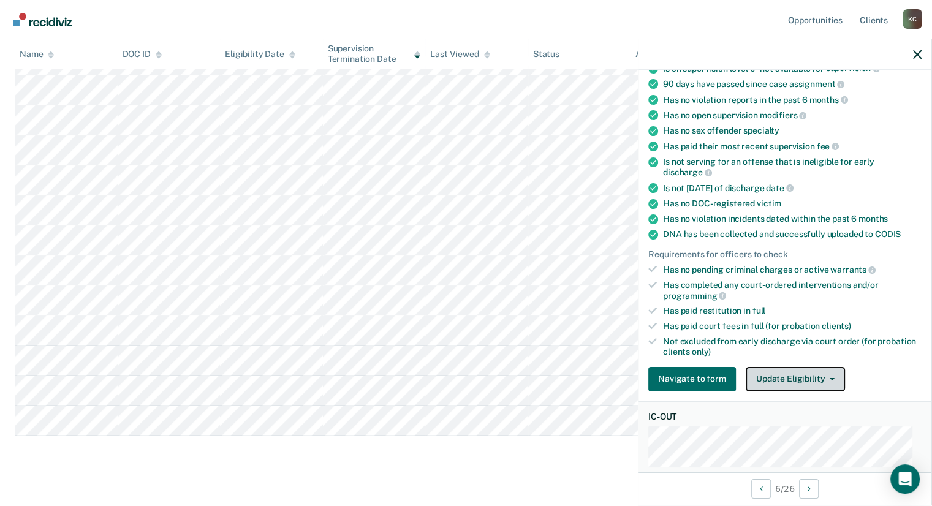
click at [806, 371] on button "Update Eligibility" at bounding box center [795, 379] width 99 height 25
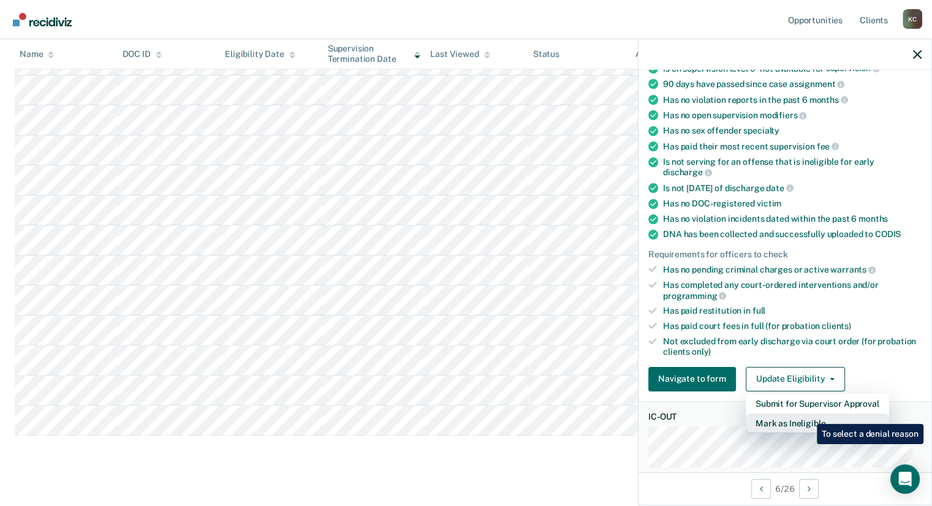
click at [808, 415] on button "Mark as Ineligible" at bounding box center [817, 424] width 143 height 20
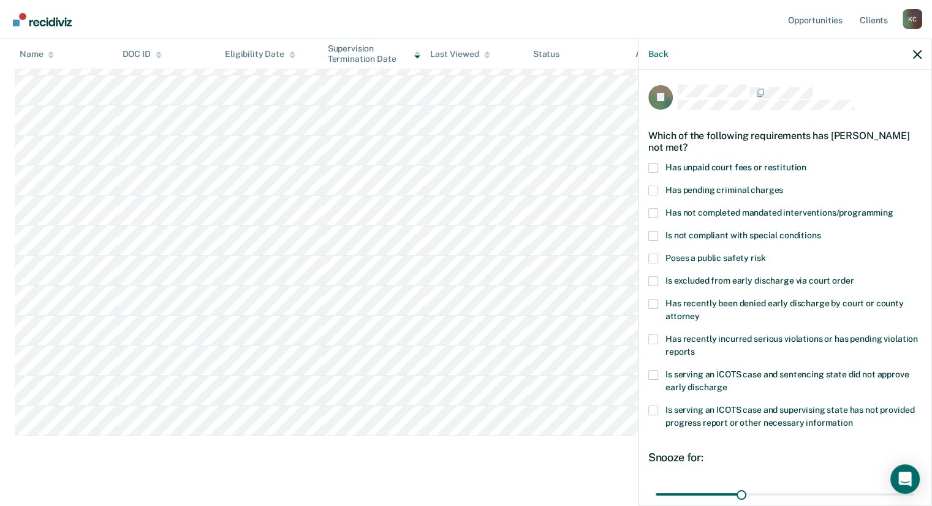
scroll to position [245, 0]
click at [650, 164] on span at bounding box center [653, 168] width 10 height 10
click at [806, 163] on input "Has unpaid court fees or restitution" at bounding box center [806, 163] width 0 height 0
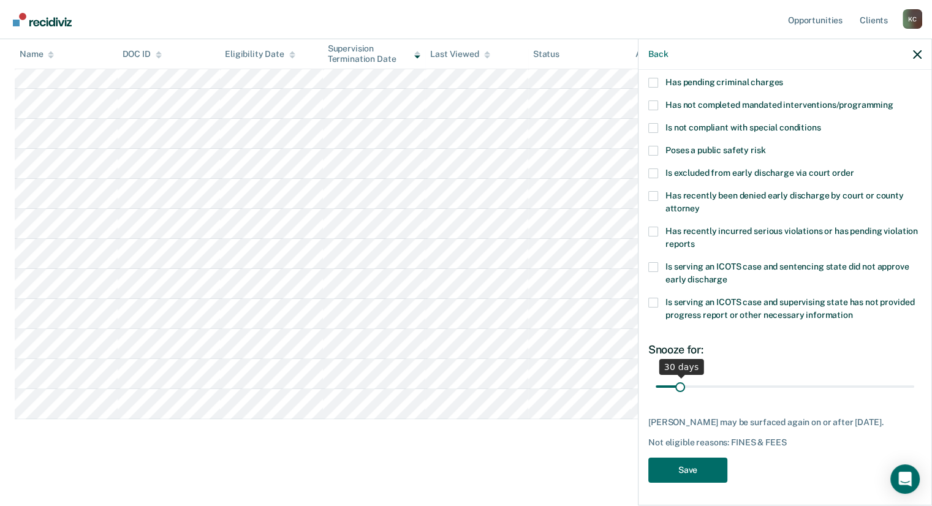
scroll to position [262, 0]
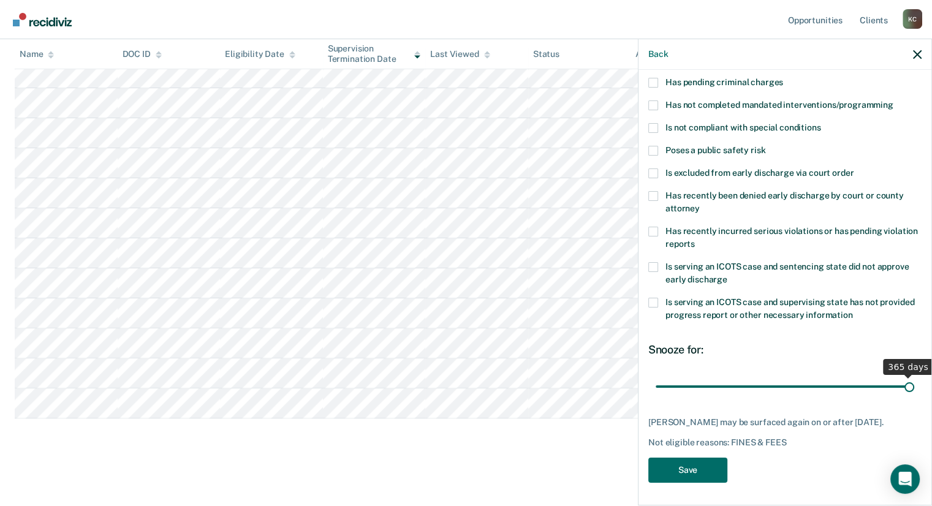
drag, startPoint x: 678, startPoint y: 387, endPoint x: 941, endPoint y: 393, distance: 262.4
click at [914, 393] on input "range" at bounding box center [785, 386] width 259 height 21
drag, startPoint x: 900, startPoint y: 385, endPoint x: 774, endPoint y: 389, distance: 125.7
type input "174"
click at [774, 389] on input "range" at bounding box center [785, 386] width 259 height 21
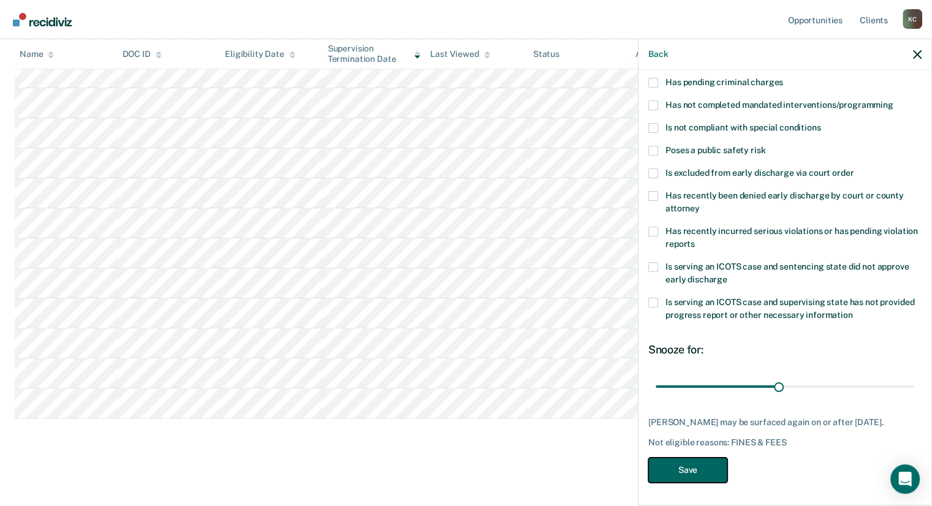
click at [703, 471] on button "Save" at bounding box center [687, 470] width 79 height 25
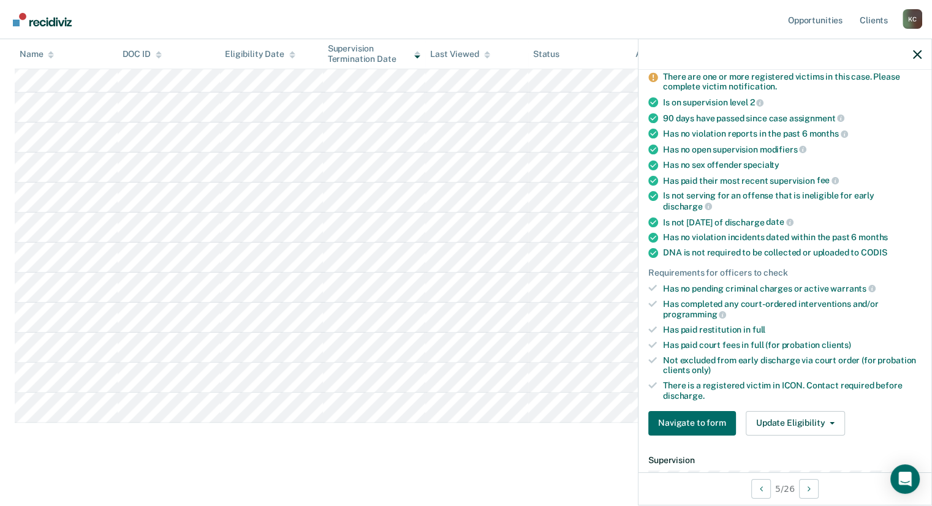
scroll to position [134, 0]
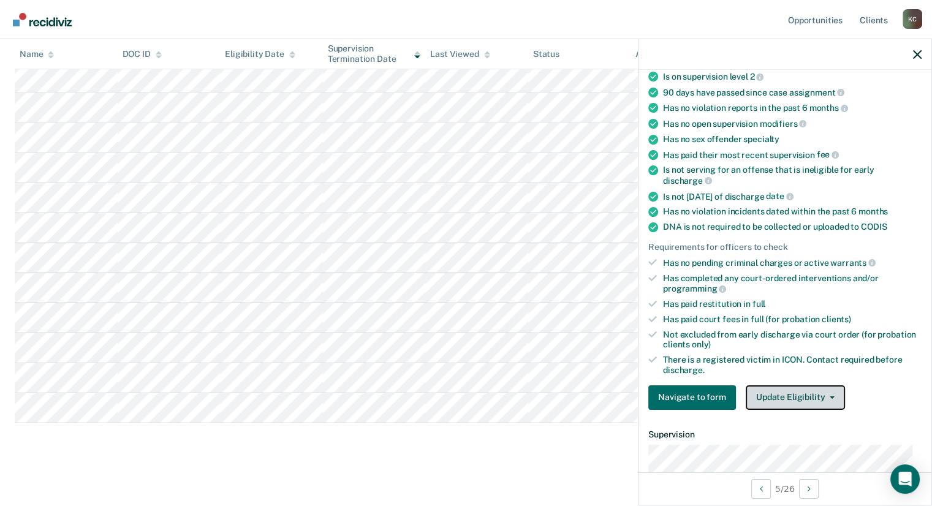
click at [792, 388] on button "Update Eligibility" at bounding box center [795, 397] width 99 height 25
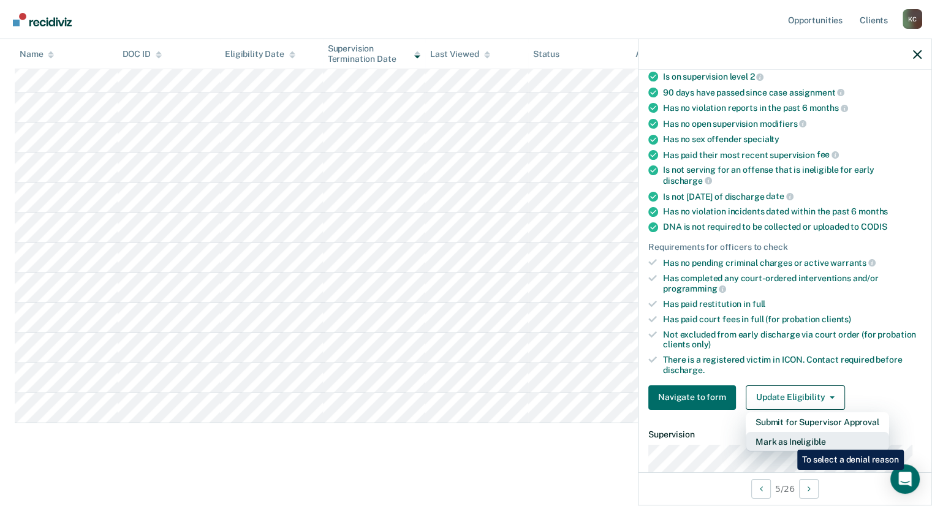
click at [788, 441] on button "Mark as Ineligible" at bounding box center [817, 442] width 143 height 20
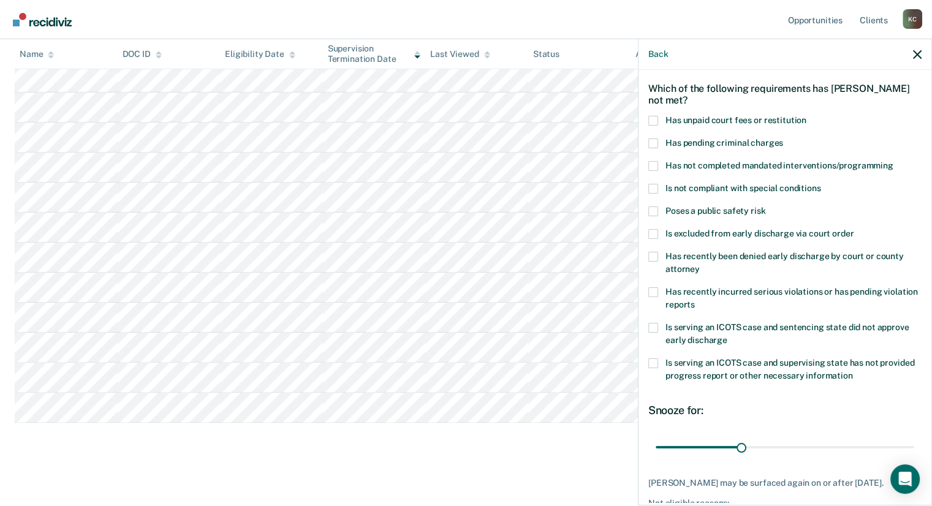
scroll to position [47, 0]
click at [653, 119] on span at bounding box center [653, 121] width 10 height 10
click at [806, 116] on input "Has unpaid court fees or restitution" at bounding box center [806, 116] width 0 height 0
drag, startPoint x: 678, startPoint y: 447, endPoint x: 723, endPoint y: 446, distance: 45.4
type input "97"
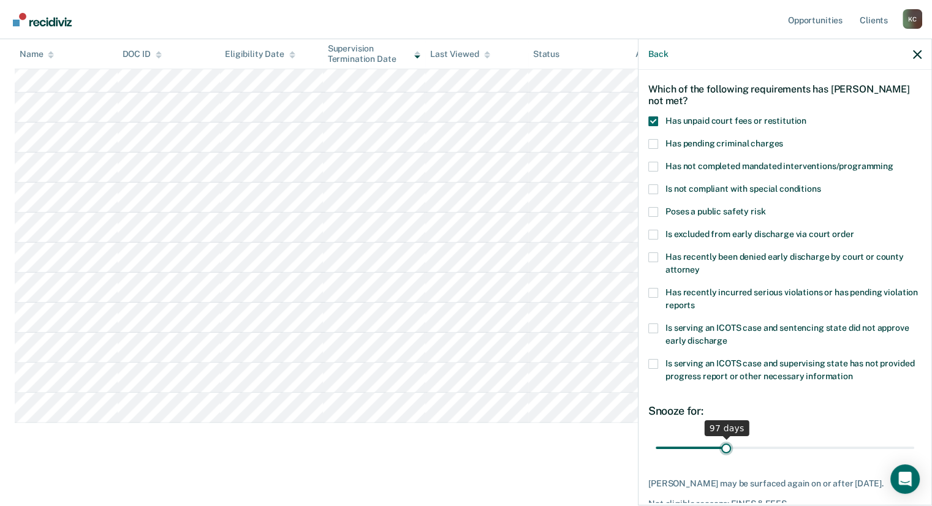
click at [723, 446] on input "range" at bounding box center [785, 448] width 259 height 21
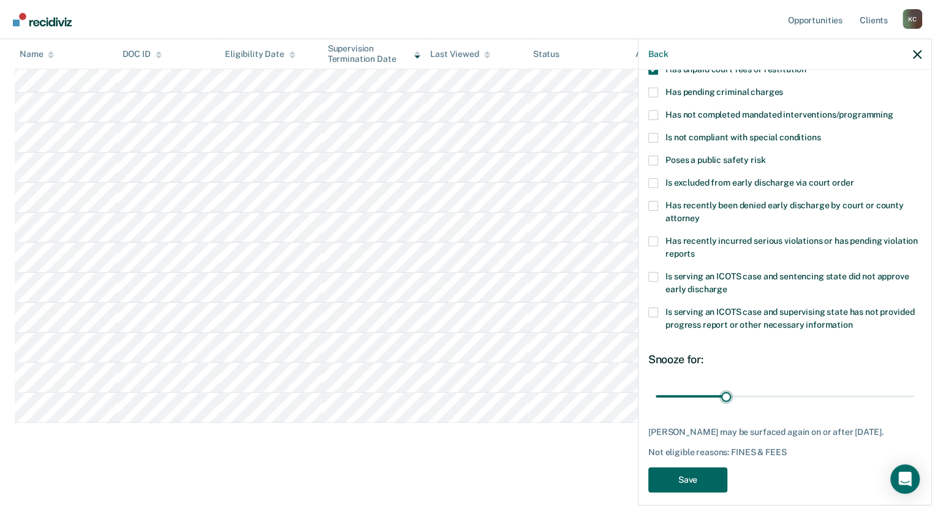
scroll to position [108, 0]
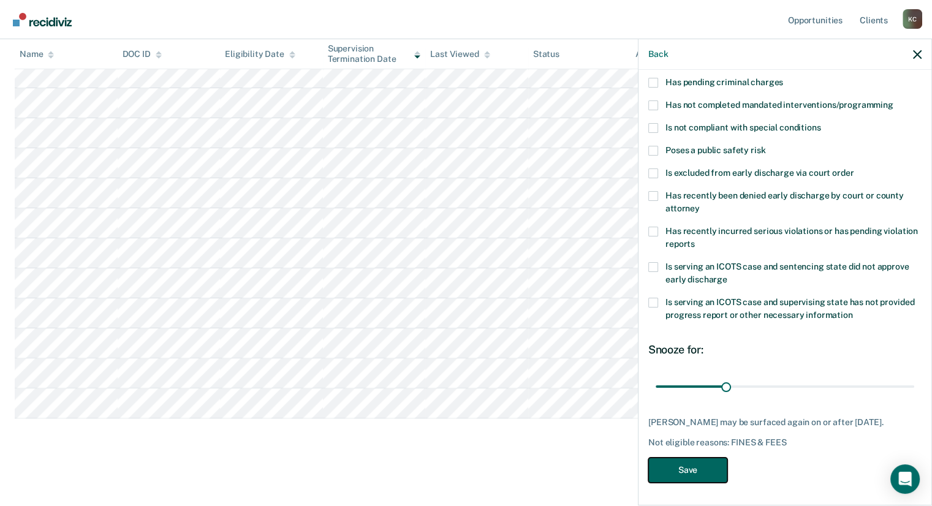
click at [696, 469] on button "Save" at bounding box center [687, 470] width 79 height 25
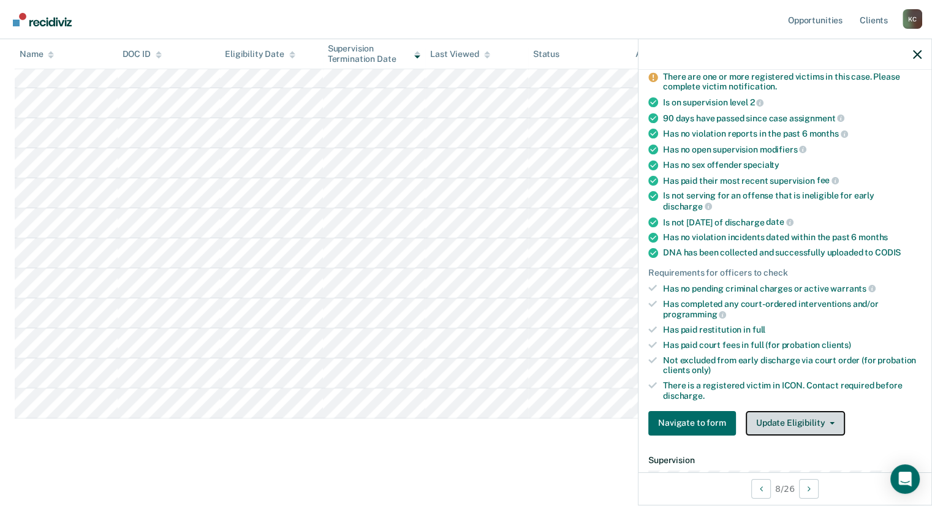
click at [799, 414] on button "Update Eligibility" at bounding box center [795, 423] width 99 height 25
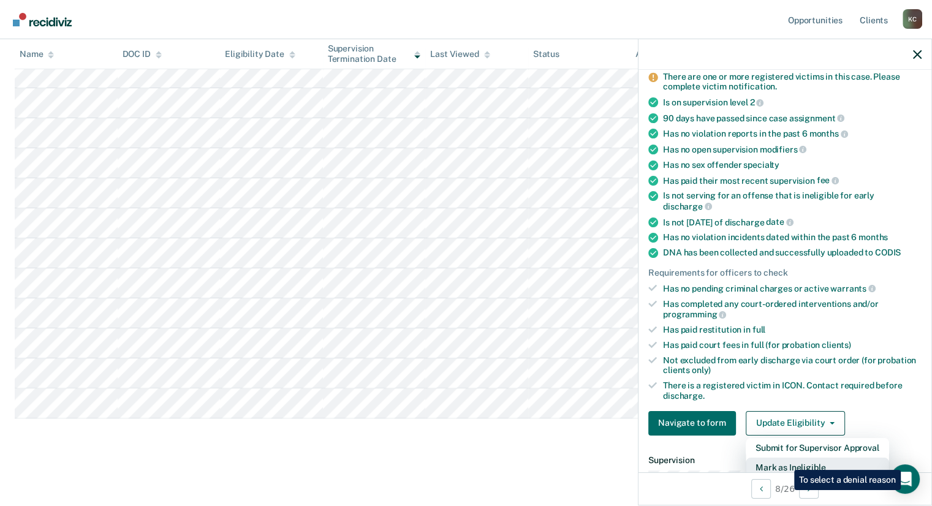
click at [785, 461] on button "Mark as Ineligible" at bounding box center [817, 468] width 143 height 20
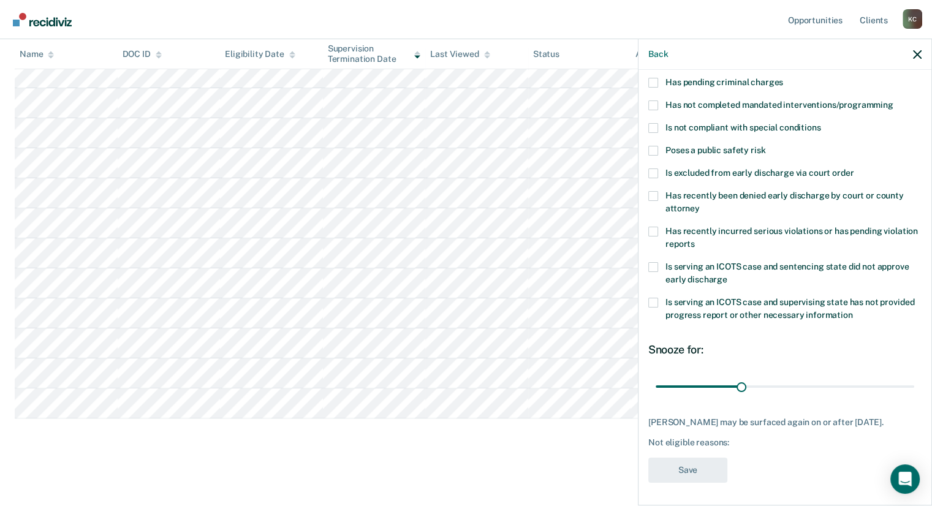
click at [649, 108] on label "Has not completed mandated interventions/programming" at bounding box center [784, 107] width 273 height 13
click at [893, 101] on input "Has not completed mandated interventions/programming" at bounding box center [893, 101] width 0 height 0
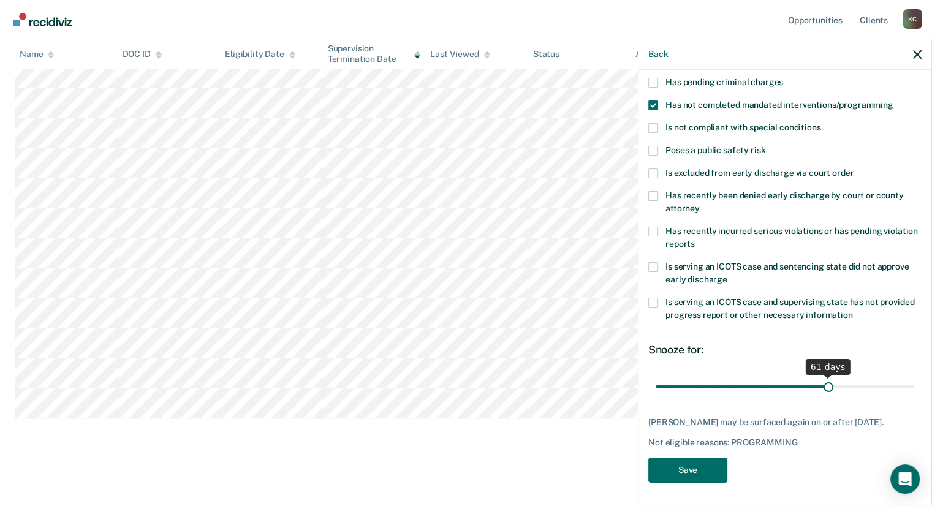
drag, startPoint x: 741, startPoint y: 386, endPoint x: 821, endPoint y: 379, distance: 80.0
type input "61"
click at [821, 379] on input "range" at bounding box center [785, 386] width 259 height 21
click at [714, 480] on button "Save" at bounding box center [687, 470] width 79 height 25
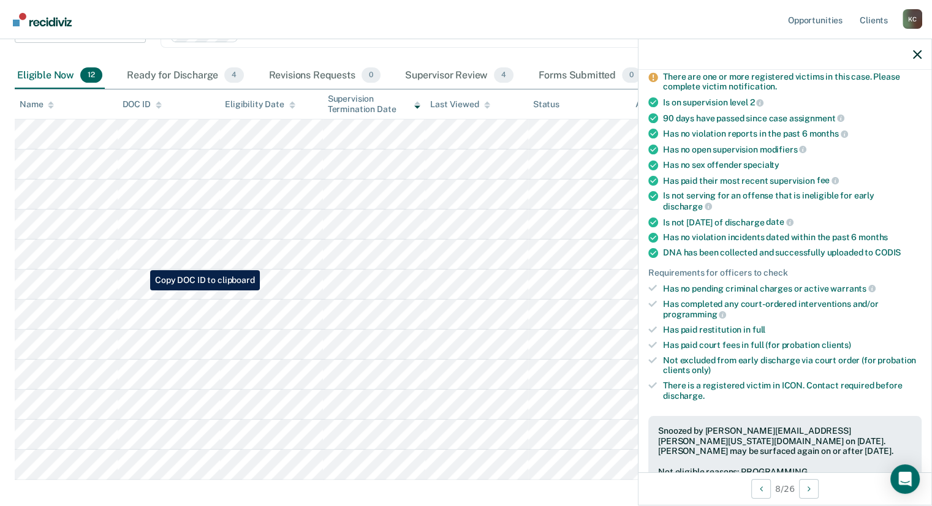
scroll to position [108, 0]
click at [914, 58] on icon "button" at bounding box center [917, 54] width 9 height 9
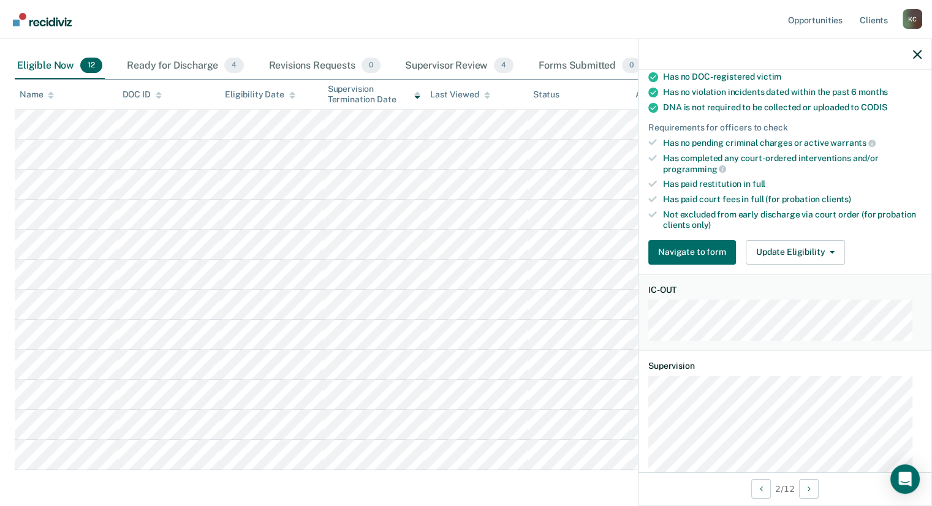
scroll to position [245, 0]
click at [805, 242] on button "Update Eligibility" at bounding box center [795, 251] width 99 height 25
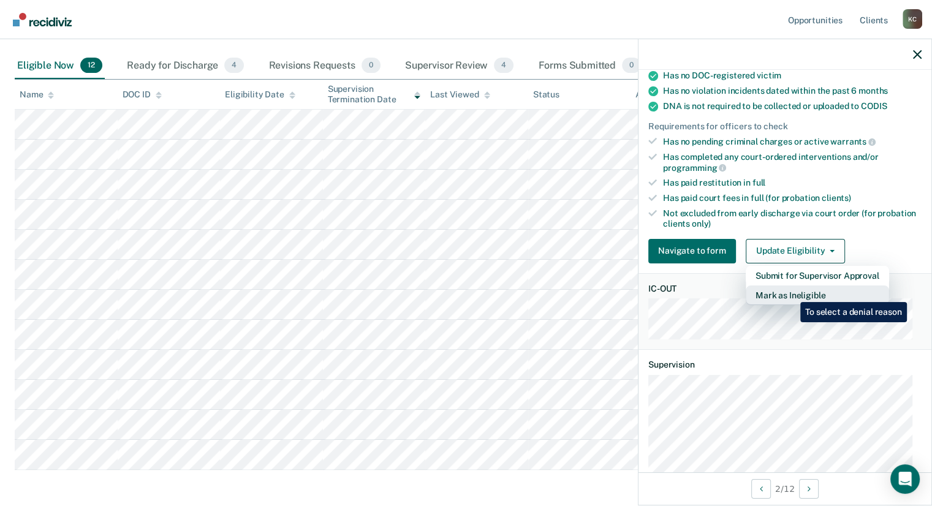
click at [791, 293] on button "Mark as Ineligible" at bounding box center [817, 296] width 143 height 20
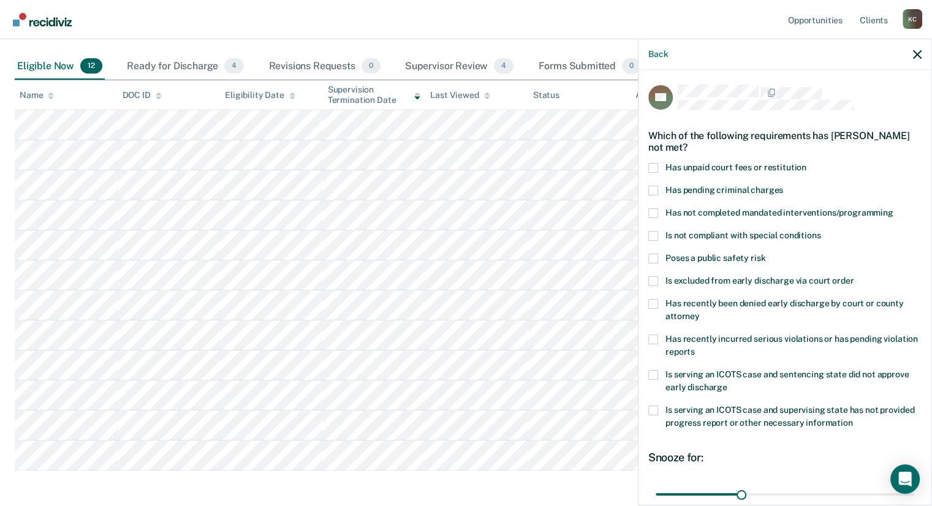
scroll to position [119, 0]
click at [654, 167] on span at bounding box center [653, 168] width 10 height 10
click at [806, 163] on input "Has unpaid court fees or restitution" at bounding box center [806, 163] width 0 height 0
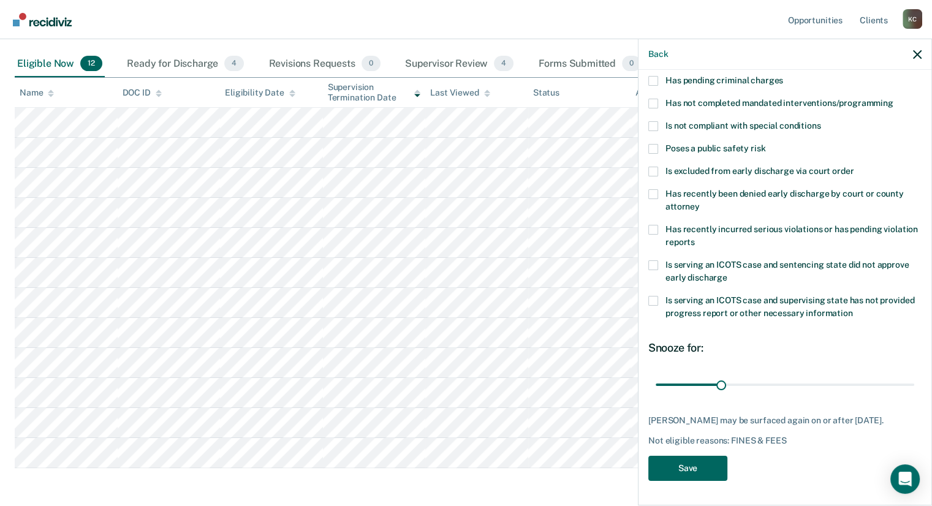
scroll to position [123, 0]
click at [688, 469] on button "Save" at bounding box center [687, 468] width 79 height 25
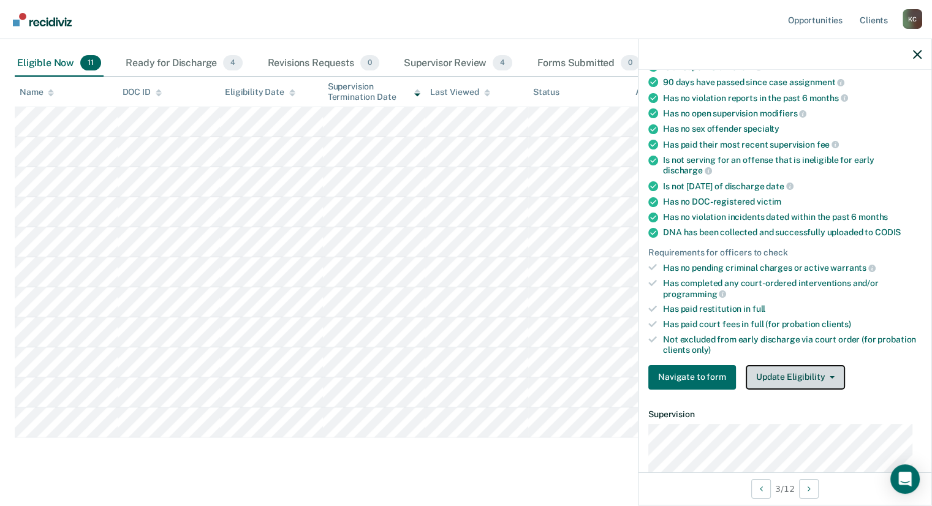
click at [775, 370] on button "Update Eligibility" at bounding box center [795, 377] width 99 height 25
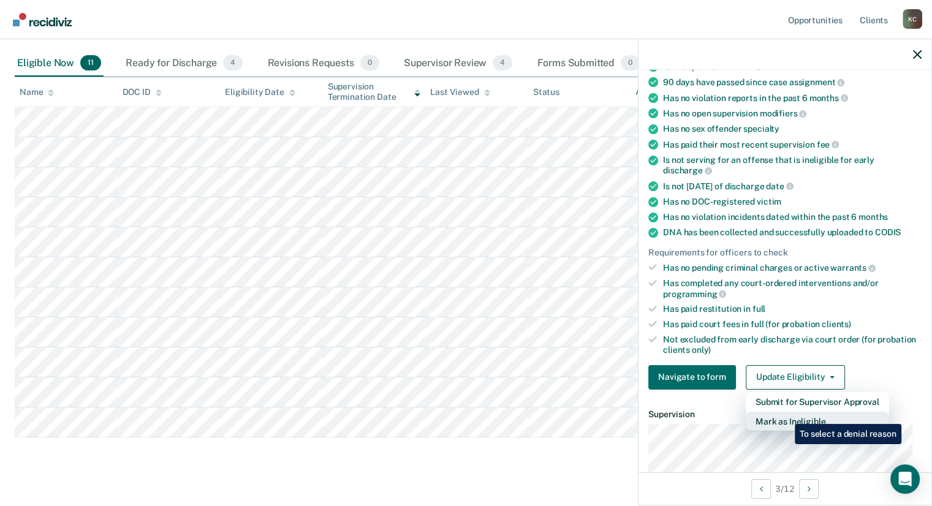
click at [786, 415] on button "Mark as Ineligible" at bounding box center [817, 422] width 143 height 20
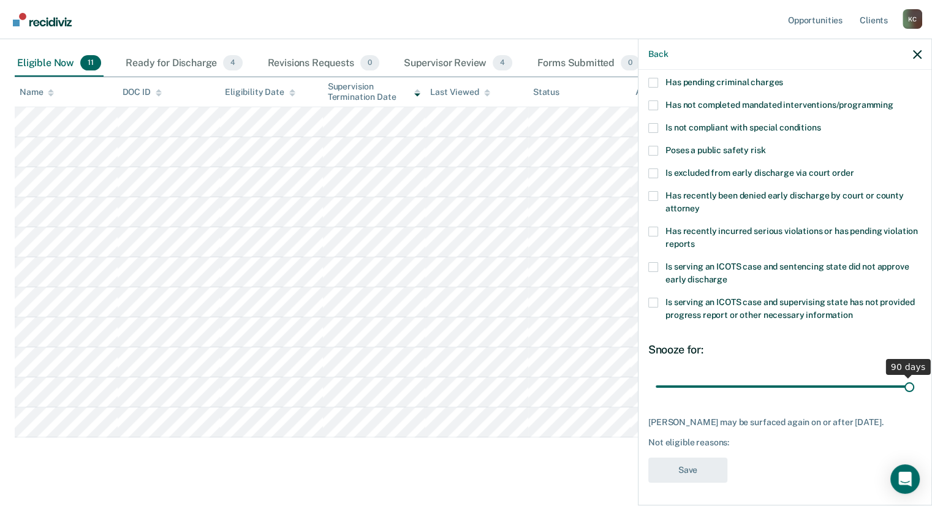
drag, startPoint x: 737, startPoint y: 384, endPoint x: 917, endPoint y: 376, distance: 180.3
type input "90"
click at [914, 376] on input "range" at bounding box center [785, 386] width 259 height 21
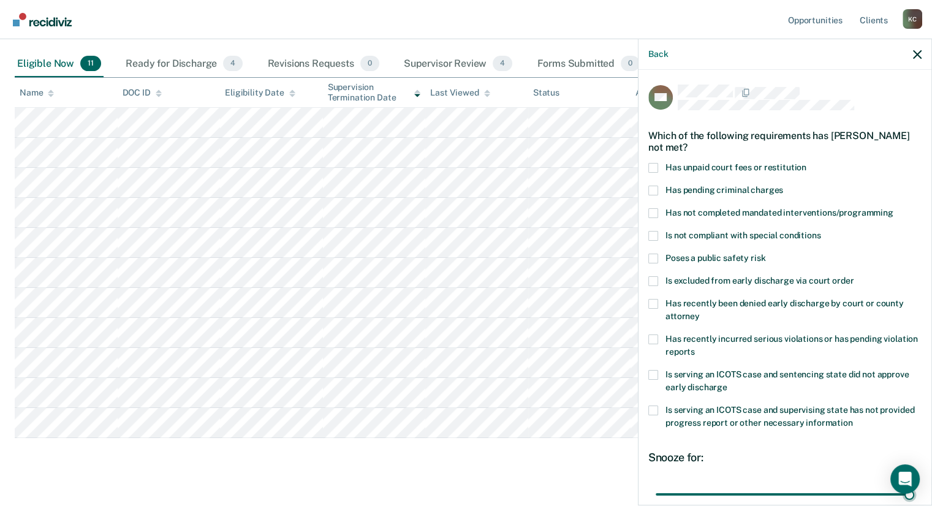
scroll to position [122, 0]
click at [652, 167] on span at bounding box center [653, 168] width 10 height 10
click at [806, 163] on input "Has unpaid court fees or restitution" at bounding box center [806, 163] width 0 height 0
click at [652, 211] on span at bounding box center [653, 213] width 10 height 10
click at [893, 208] on input "Has not completed mandated interventions/programming" at bounding box center [893, 208] width 0 height 0
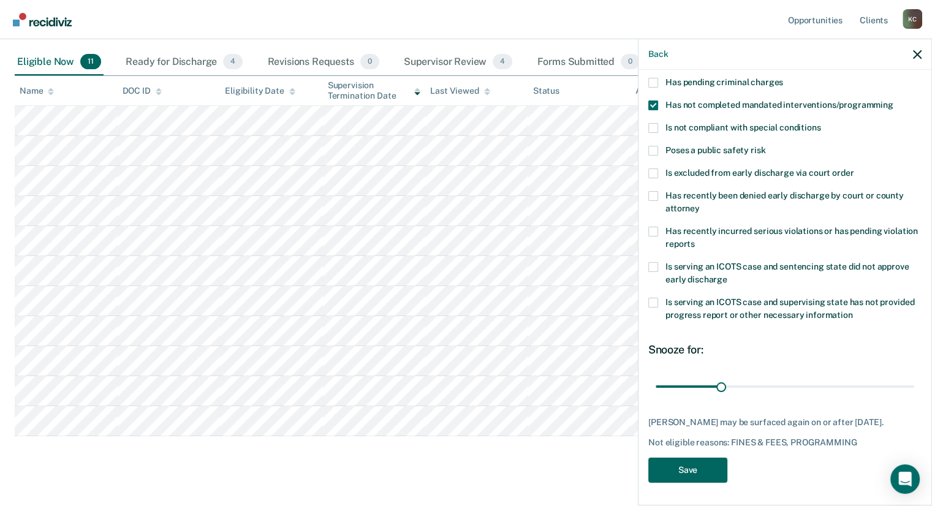
scroll to position [125, 0]
click at [714, 469] on button "Save" at bounding box center [687, 470] width 79 height 25
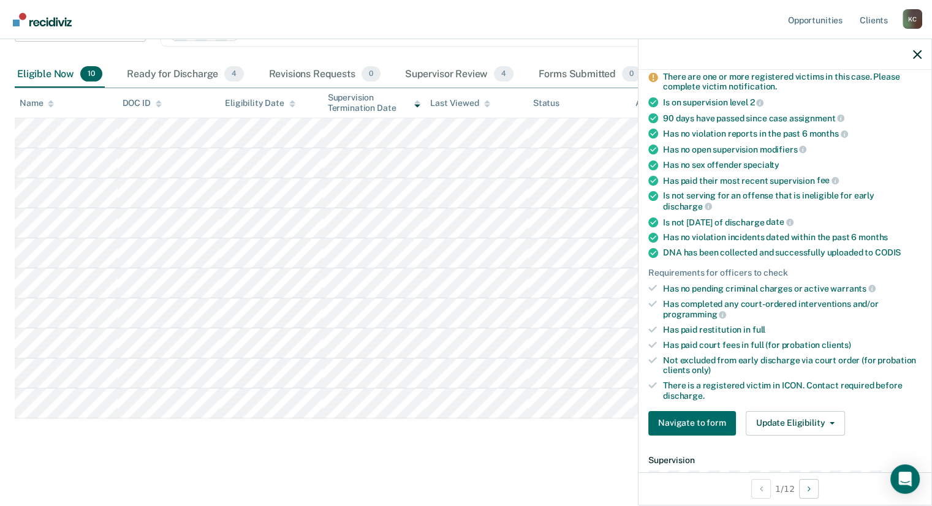
scroll to position [134, 0]
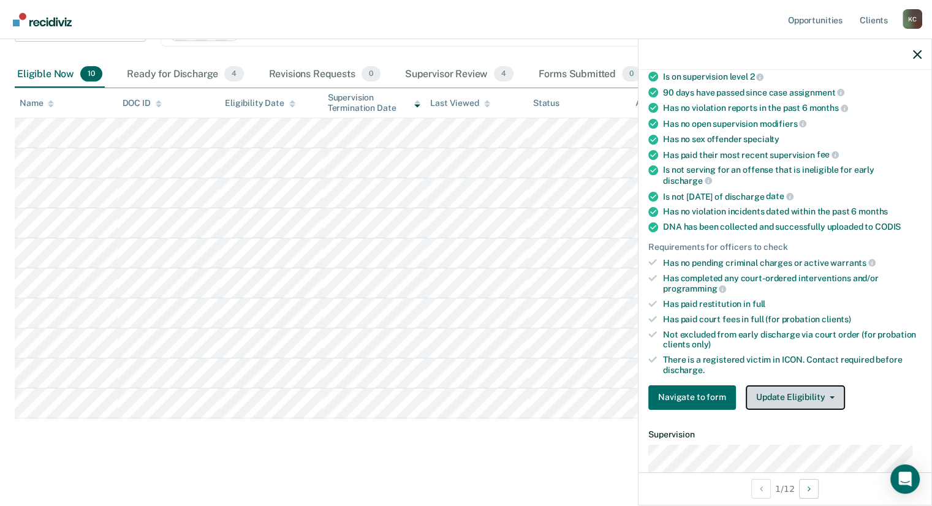
click at [817, 398] on button "Update Eligibility" at bounding box center [795, 397] width 99 height 25
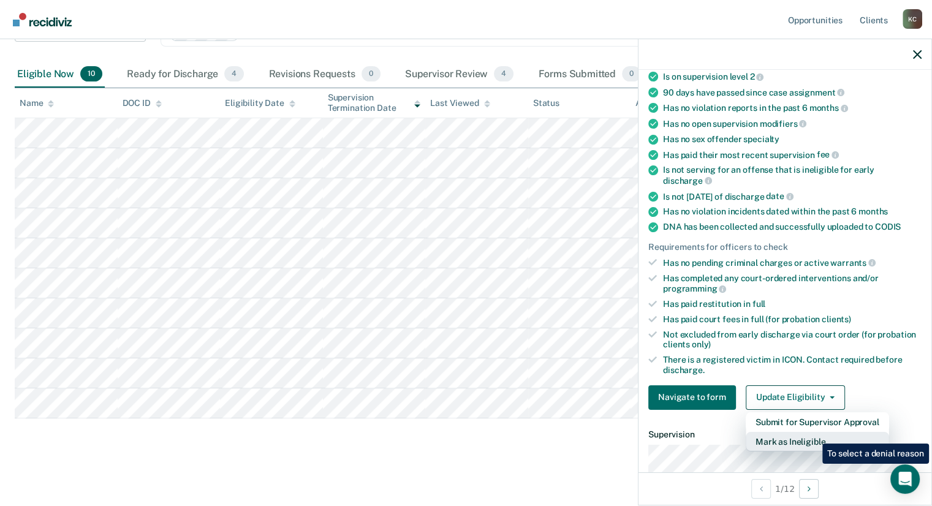
click at [813, 434] on button "Mark as Ineligible" at bounding box center [817, 442] width 143 height 20
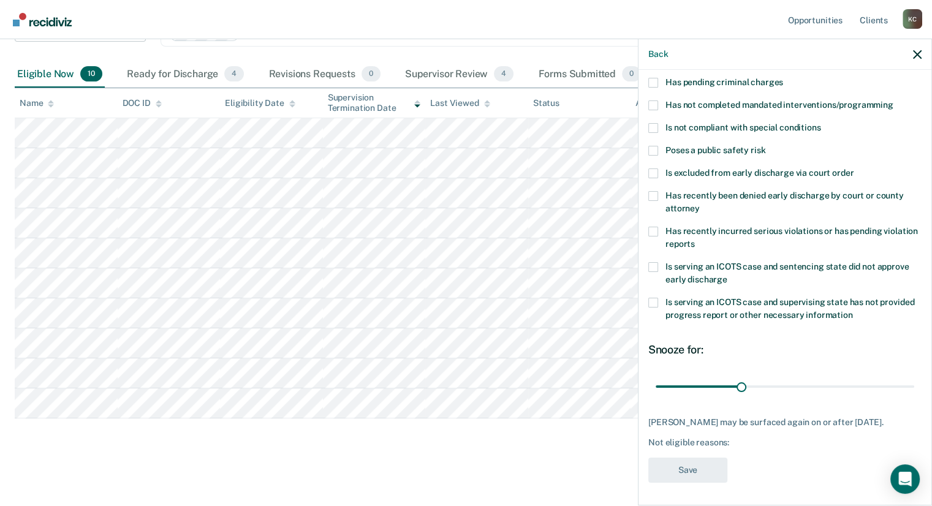
click at [658, 104] on label "Has not completed mandated interventions/programming" at bounding box center [784, 107] width 273 height 13
click at [893, 101] on input "Has not completed mandated interventions/programming" at bounding box center [893, 101] width 0 height 0
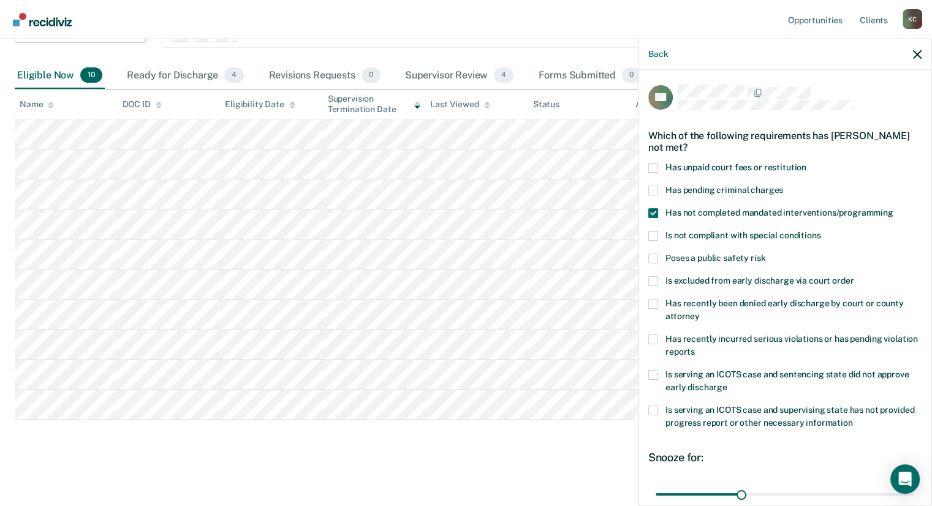
scroll to position [110, 0]
click at [651, 167] on span at bounding box center [653, 168] width 10 height 10
click at [806, 163] on input "Has unpaid court fees or restitution" at bounding box center [806, 163] width 0 height 0
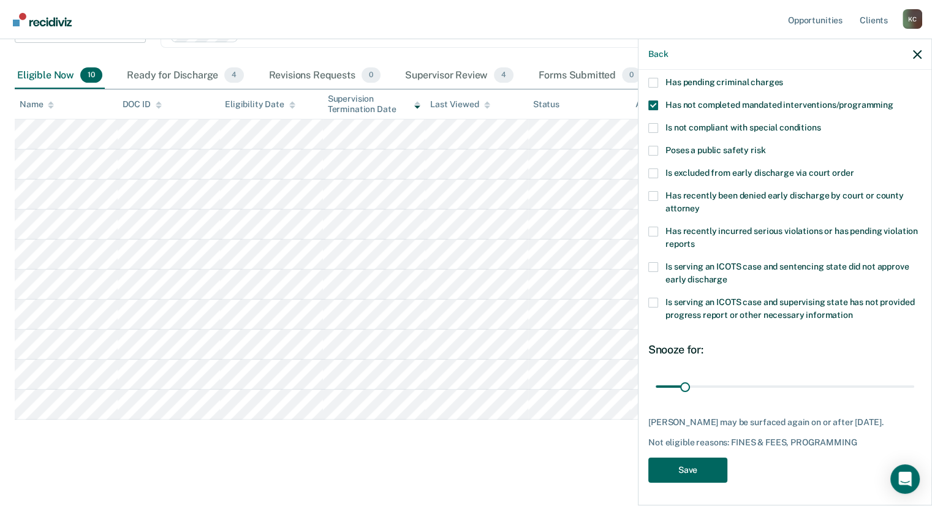
scroll to position [112, 0]
drag, startPoint x: 681, startPoint y: 385, endPoint x: 711, endPoint y: 384, distance: 30.0
type input "63"
click at [711, 384] on input "range" at bounding box center [785, 386] width 259 height 21
drag, startPoint x: 691, startPoint y: 490, endPoint x: 691, endPoint y: 484, distance: 6.7
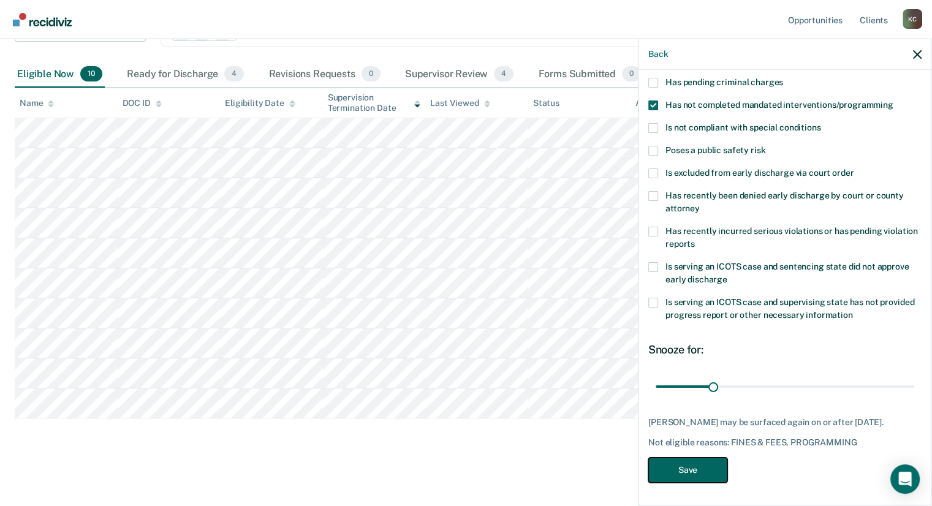
click at [691, 483] on button "Save" at bounding box center [687, 470] width 79 height 25
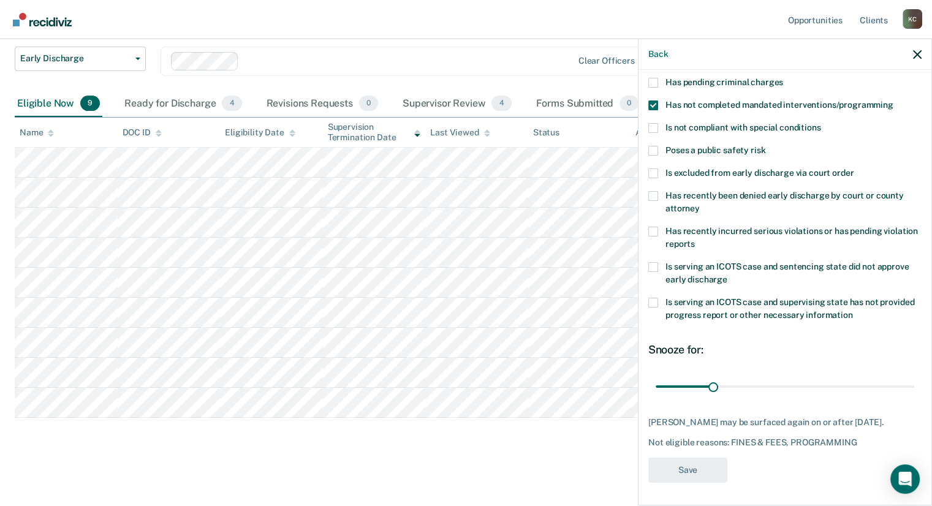
scroll to position [82, 0]
